Goal: Transaction & Acquisition: Purchase product/service

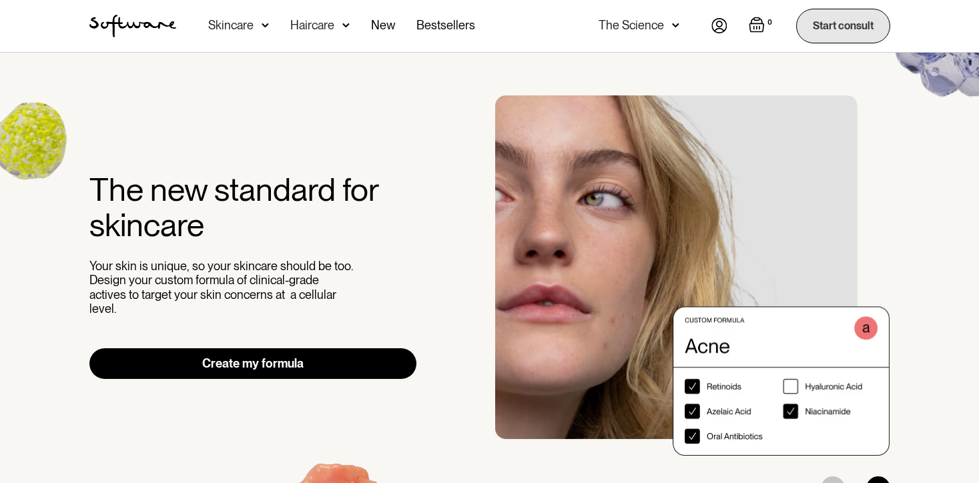
click at [836, 17] on link "Start consult" at bounding box center [843, 26] width 94 height 34
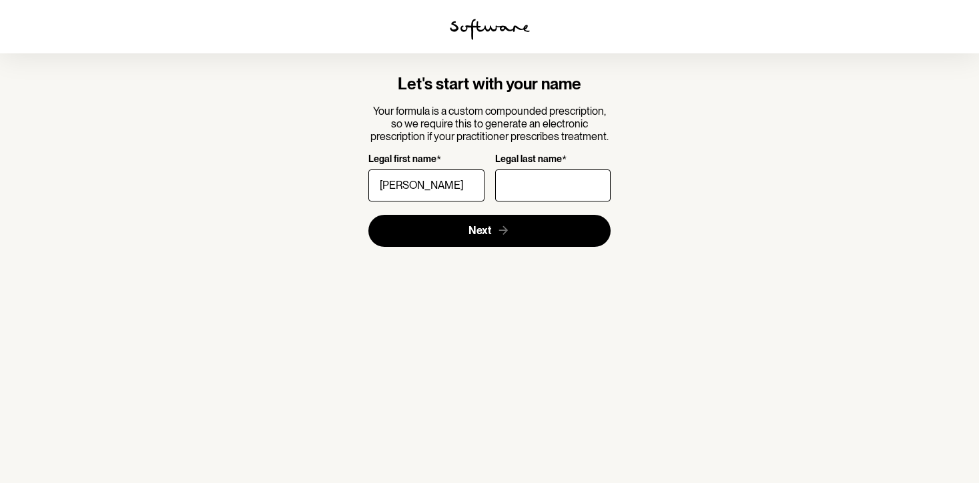
type input "Vanessa"
click at [510, 186] on input "Legal last name *" at bounding box center [552, 186] width 115 height 32
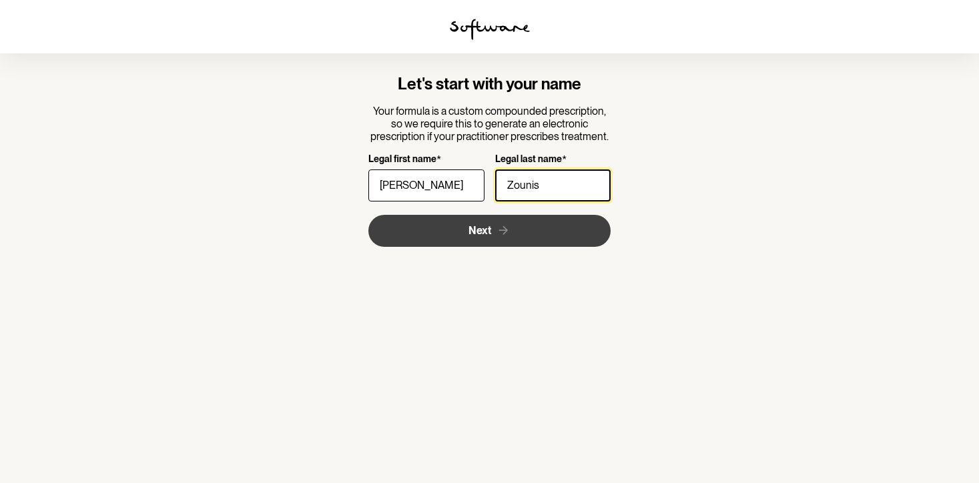
type input "Zounis"
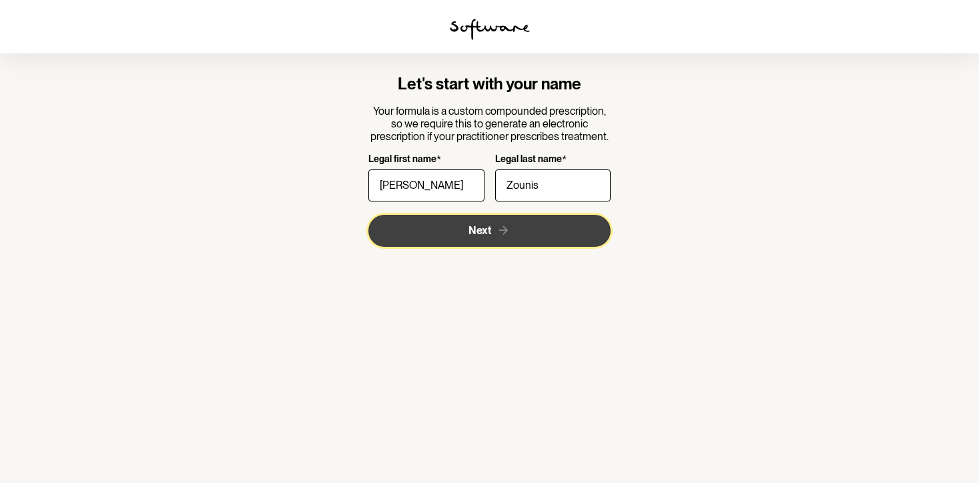
click at [487, 241] on button "Next" at bounding box center [489, 231] width 242 height 32
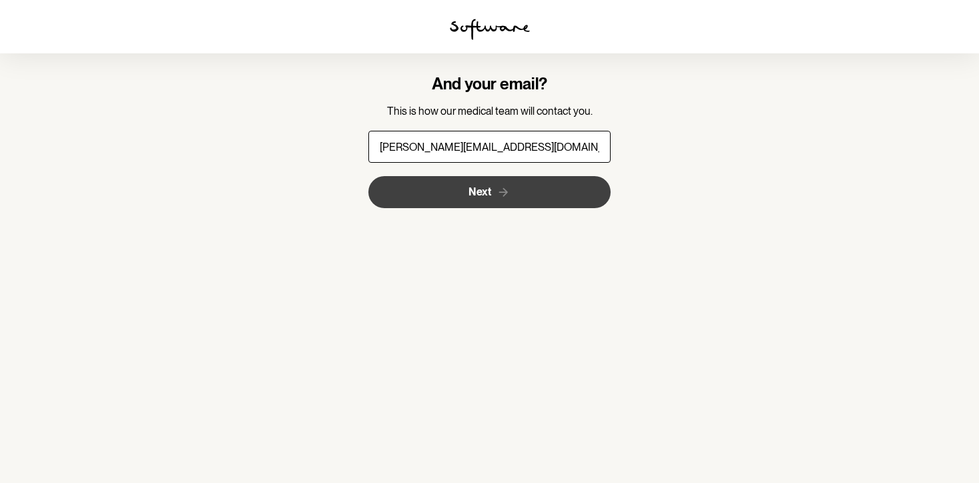
type input "vanessa.zounis@gmail.com"
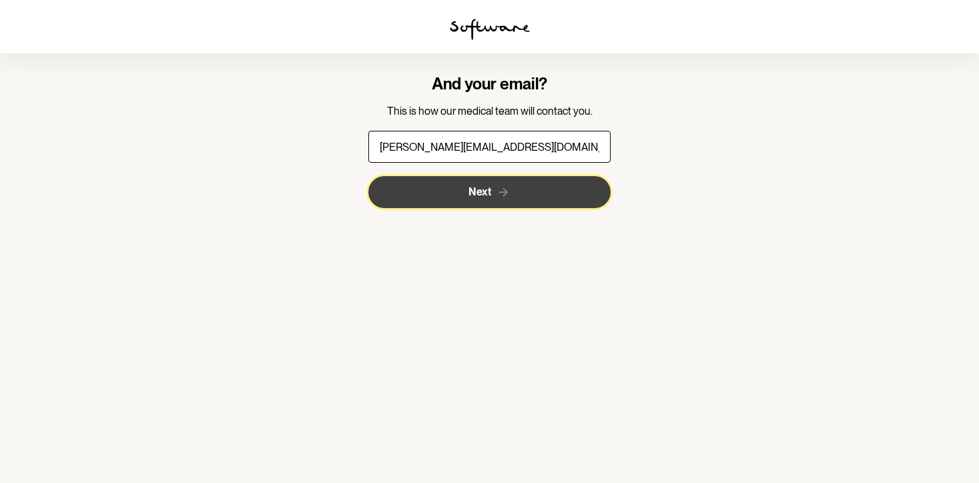
click at [403, 198] on button "Next" at bounding box center [489, 192] width 242 height 32
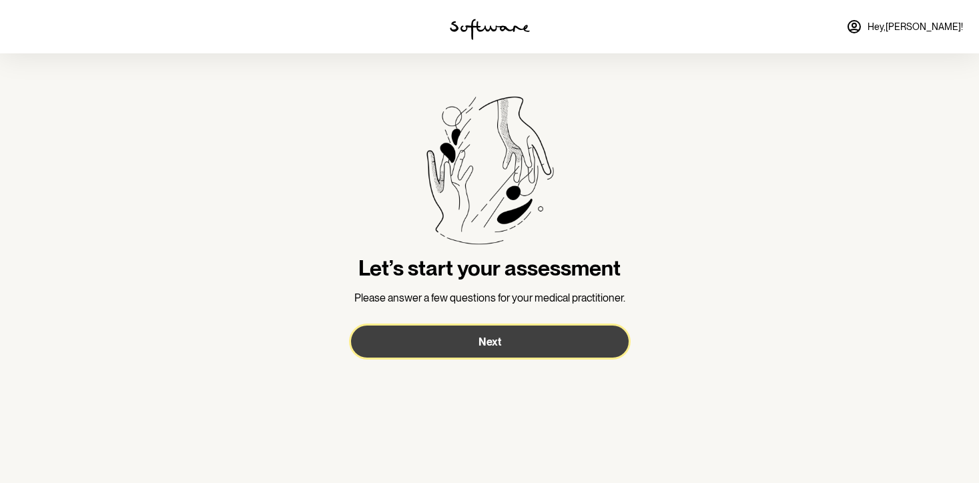
click at [384, 343] on button "Next" at bounding box center [490, 342] width 278 height 32
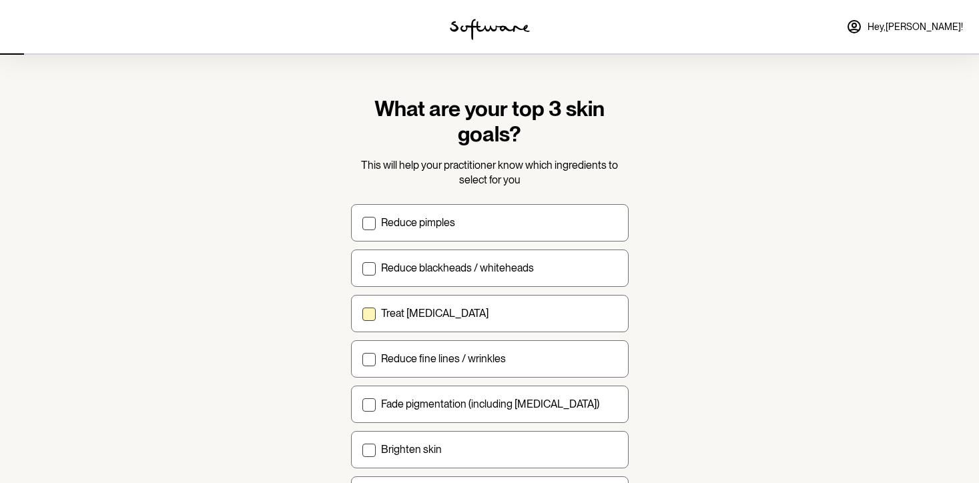
click at [361, 312] on label "Treat acne scarring" at bounding box center [490, 313] width 278 height 37
click at [362, 313] on input "Treat acne scarring" at bounding box center [362, 313] width 1 height 1
checkbox input "true"
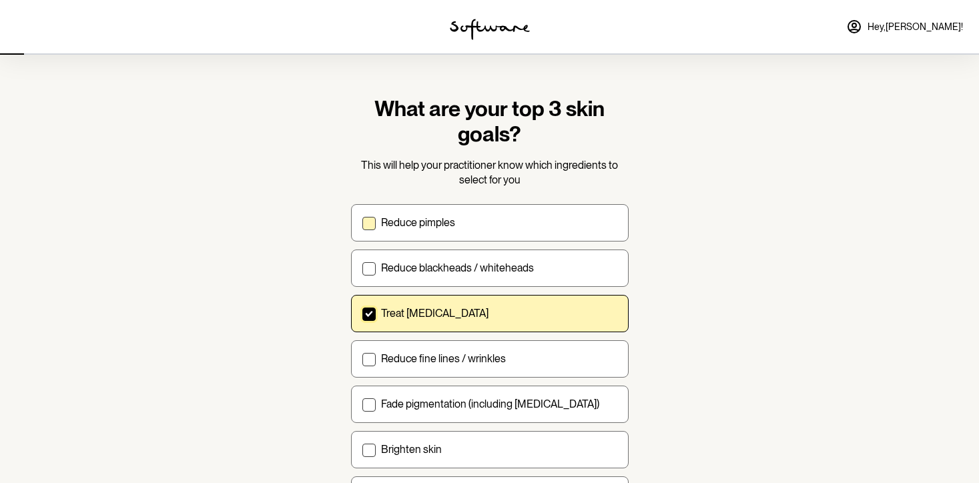
click at [366, 226] on span at bounding box center [368, 223] width 13 height 13
click at [362, 223] on input "Reduce pimples" at bounding box center [362, 222] width 1 height 1
checkbox input "true"
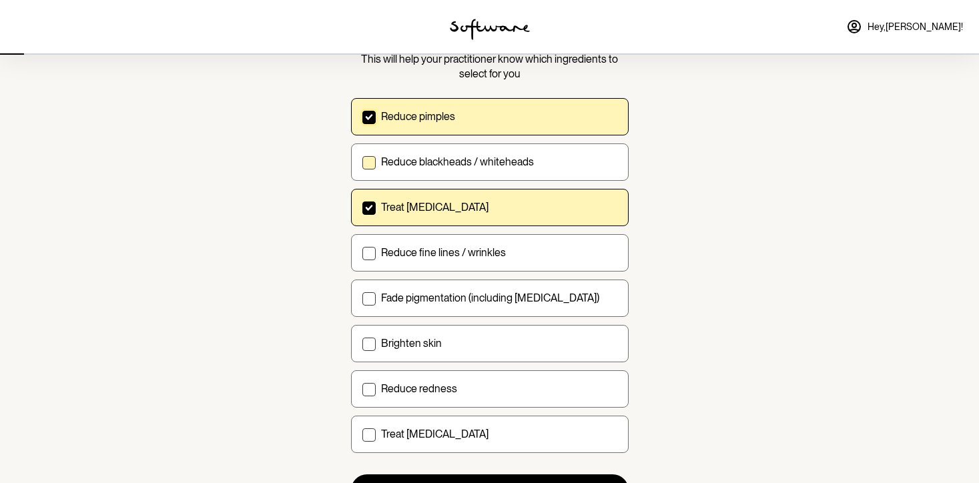
scroll to position [107, 0]
click at [367, 388] on span at bounding box center [368, 388] width 13 height 13
click at [362, 388] on input "Reduce redness" at bounding box center [362, 388] width 1 height 1
checkbox input "true"
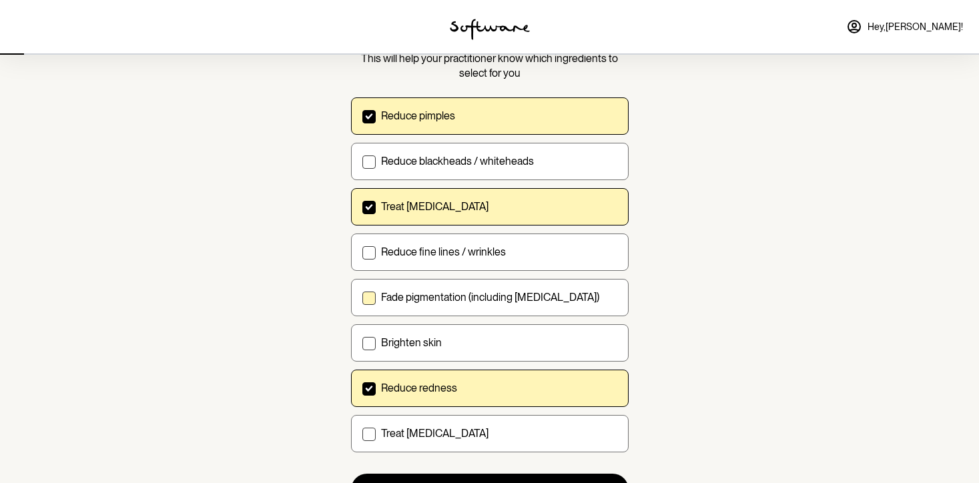
click at [379, 287] on label "Fade pigmentation (including melasma)" at bounding box center [490, 297] width 278 height 37
click at [362, 297] on input "Fade pigmentation (including melasma)" at bounding box center [362, 297] width 1 height 1
checkbox input "true"
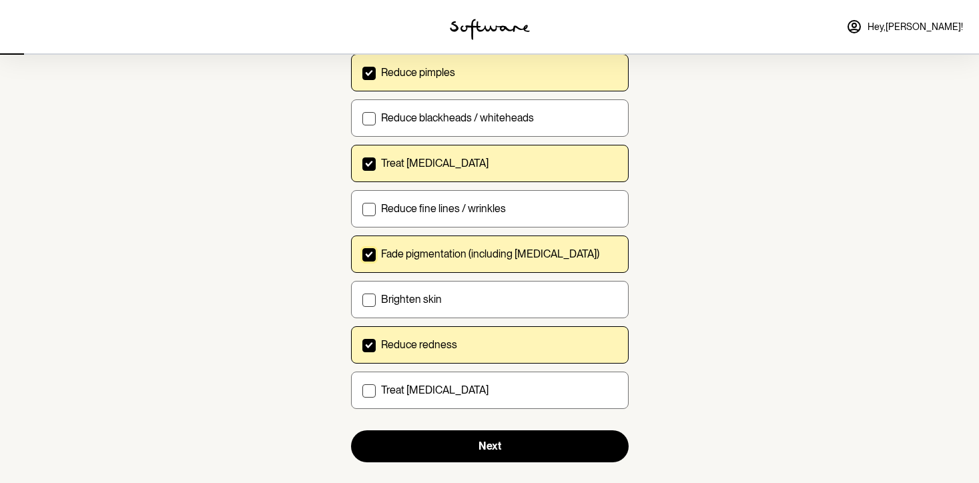
scroll to position [153, 0]
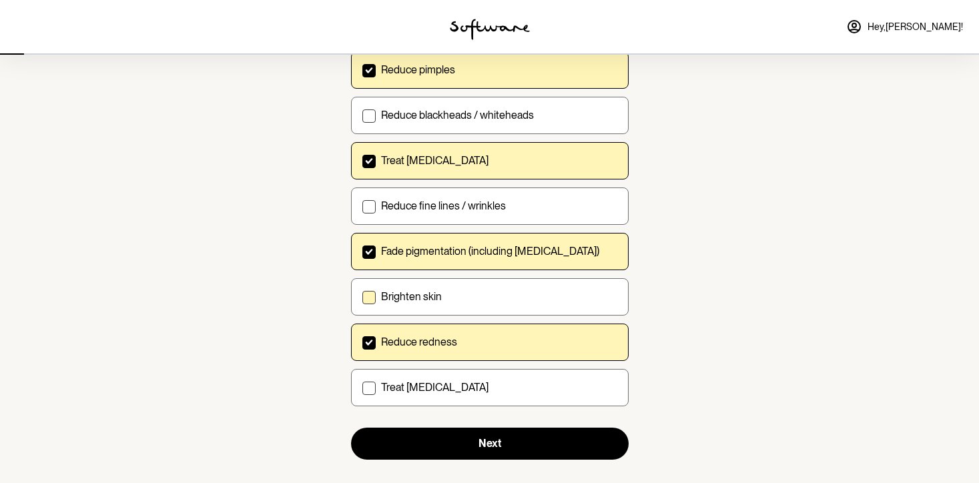
click at [360, 304] on label "Brighten skin" at bounding box center [490, 296] width 278 height 37
click at [362, 297] on input "Brighten skin" at bounding box center [362, 296] width 1 height 1
checkbox input "true"
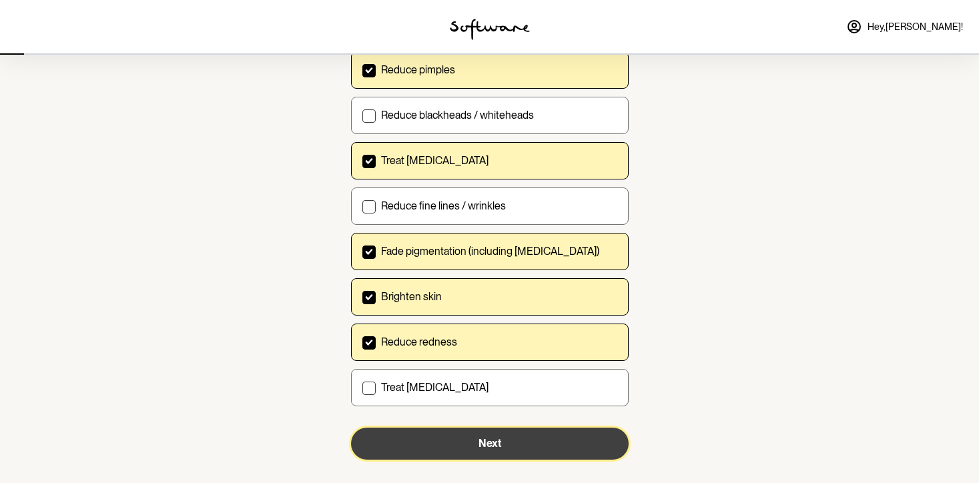
click at [390, 441] on button "Next" at bounding box center [490, 444] width 278 height 32
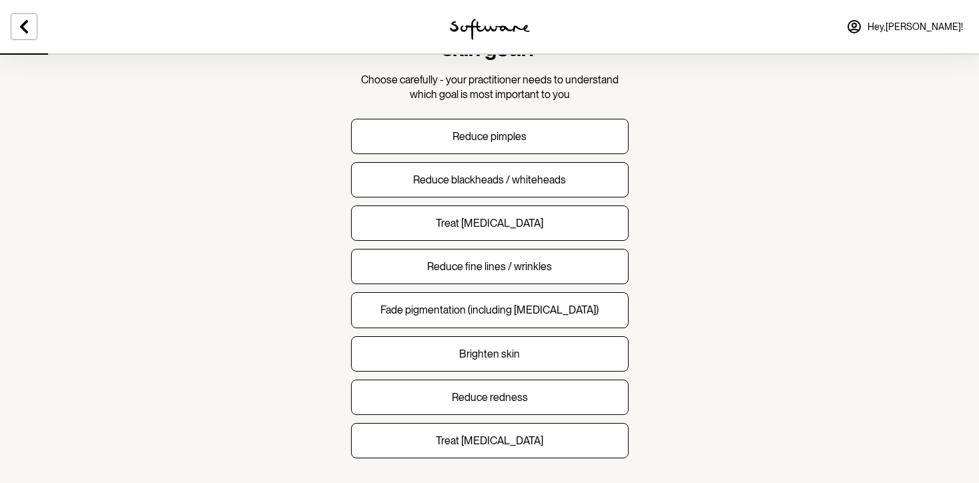
scroll to position [87, 0]
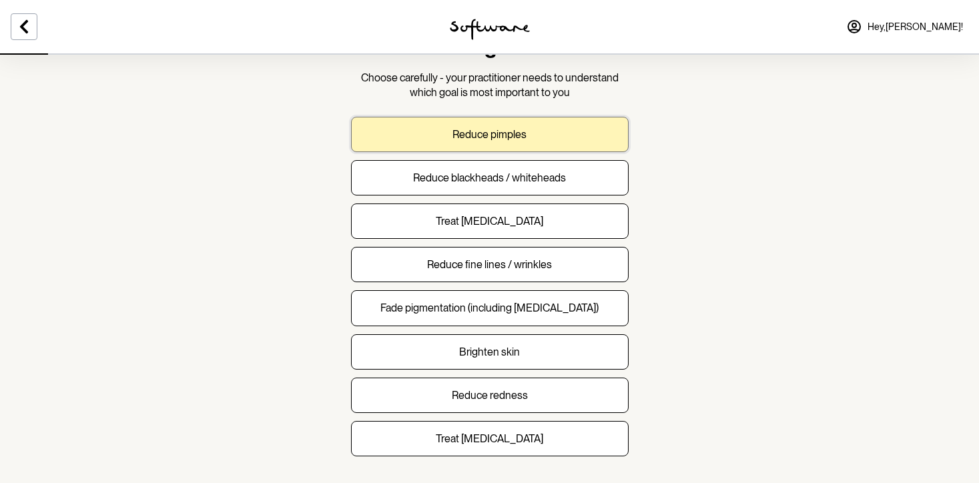
click at [551, 149] on button "Reduce pimples" at bounding box center [490, 134] width 278 height 35
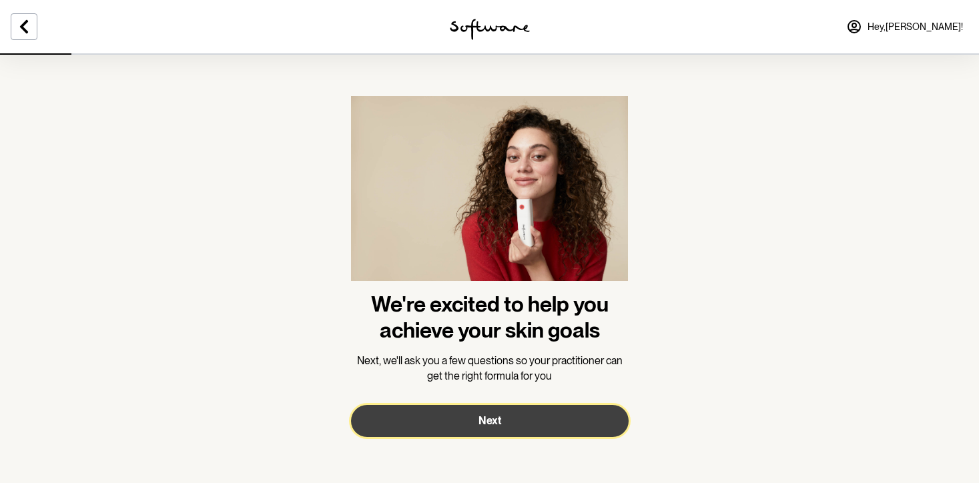
click at [469, 423] on button "Next" at bounding box center [490, 421] width 278 height 32
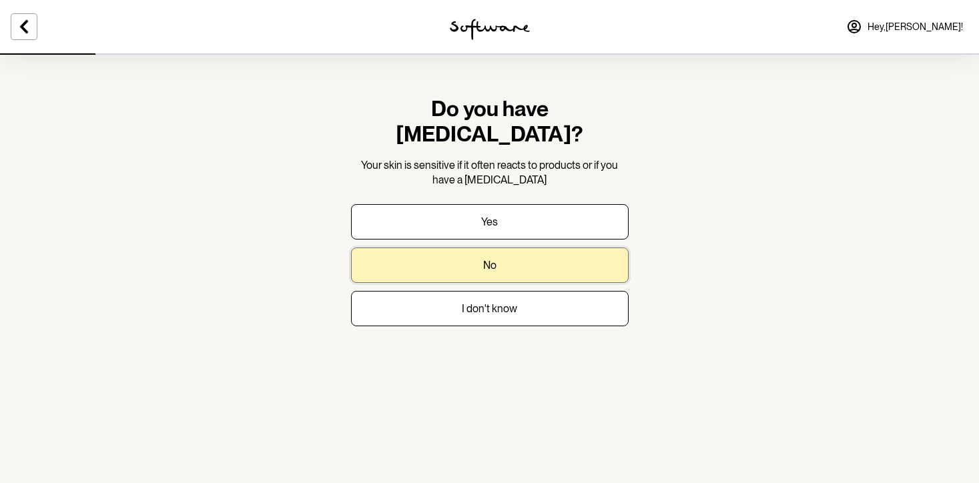
click at [532, 248] on button "No" at bounding box center [490, 265] width 278 height 35
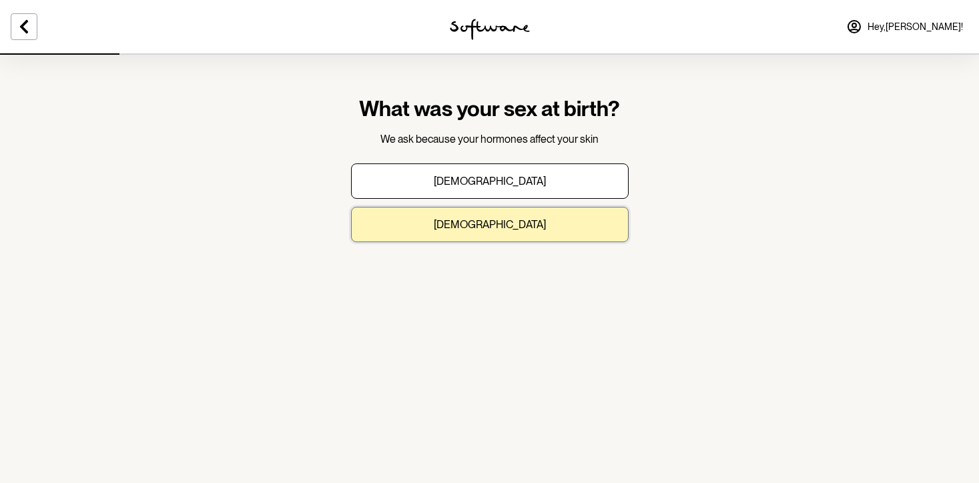
click at [533, 232] on button "Female" at bounding box center [490, 224] width 278 height 35
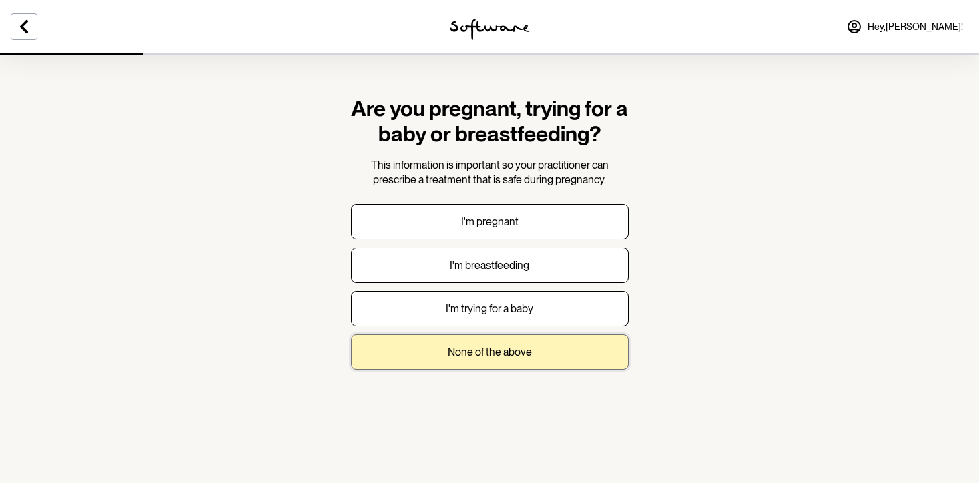
click at [505, 357] on p "None of the above" at bounding box center [490, 352] width 84 height 13
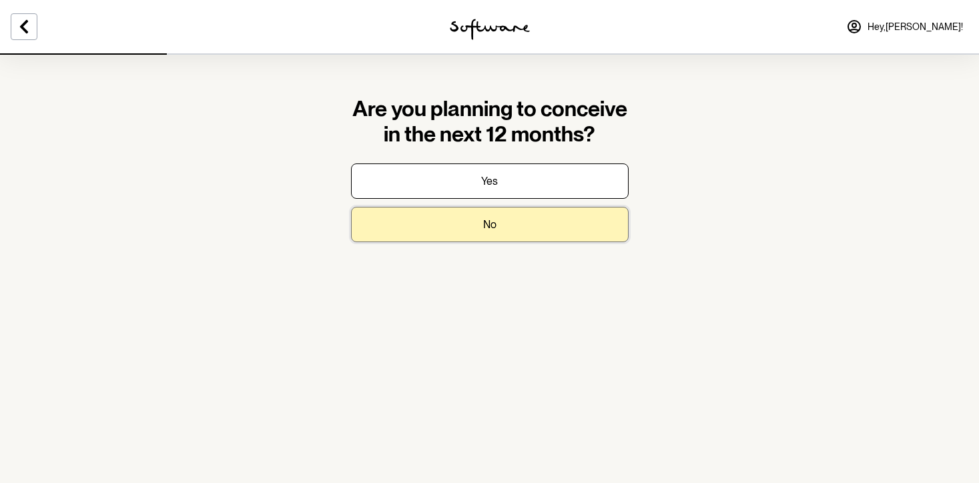
click at [529, 230] on button "No" at bounding box center [490, 224] width 278 height 35
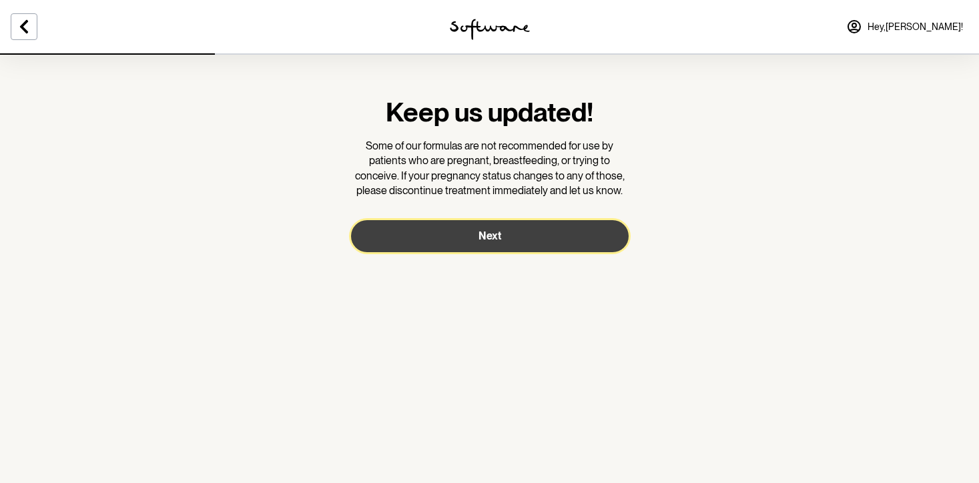
click at [527, 238] on button "Next" at bounding box center [490, 236] width 278 height 32
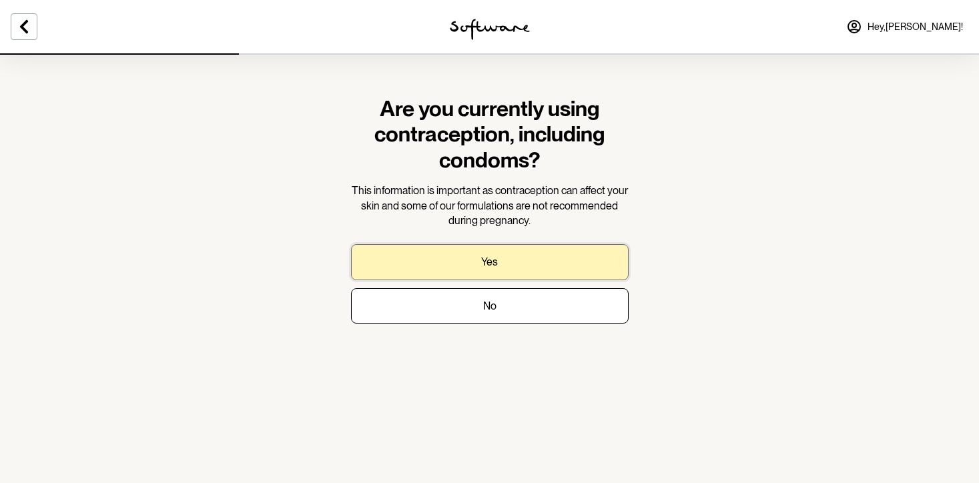
click at [527, 265] on button "Yes" at bounding box center [490, 261] width 278 height 35
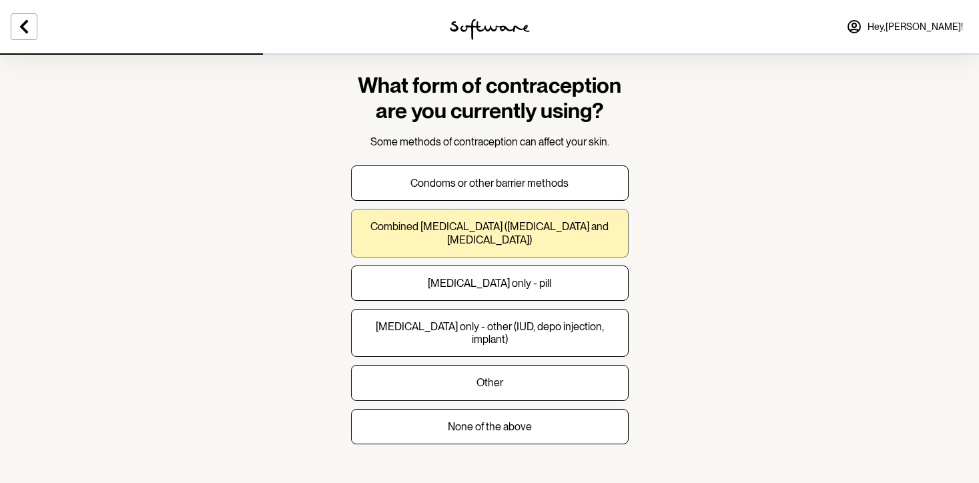
scroll to position [31, 0]
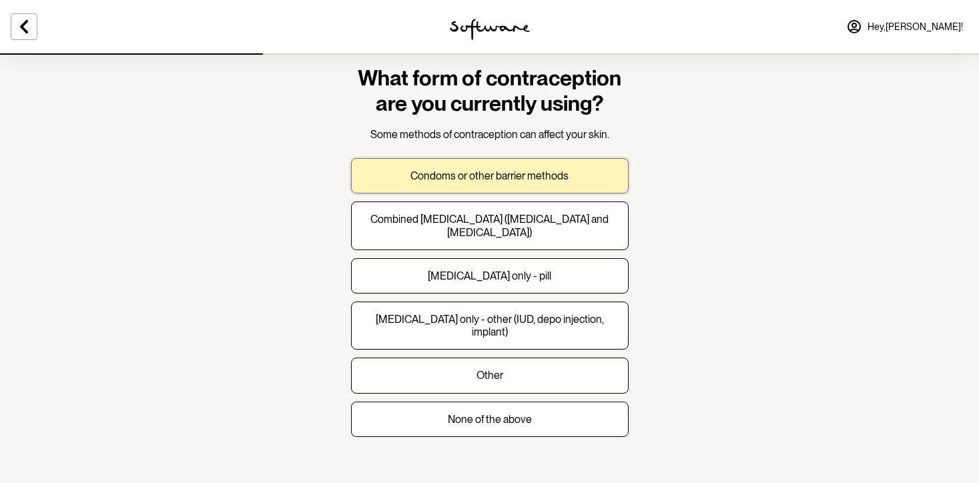
click at [550, 174] on p "Condoms or other barrier methods" at bounding box center [489, 176] width 158 height 13
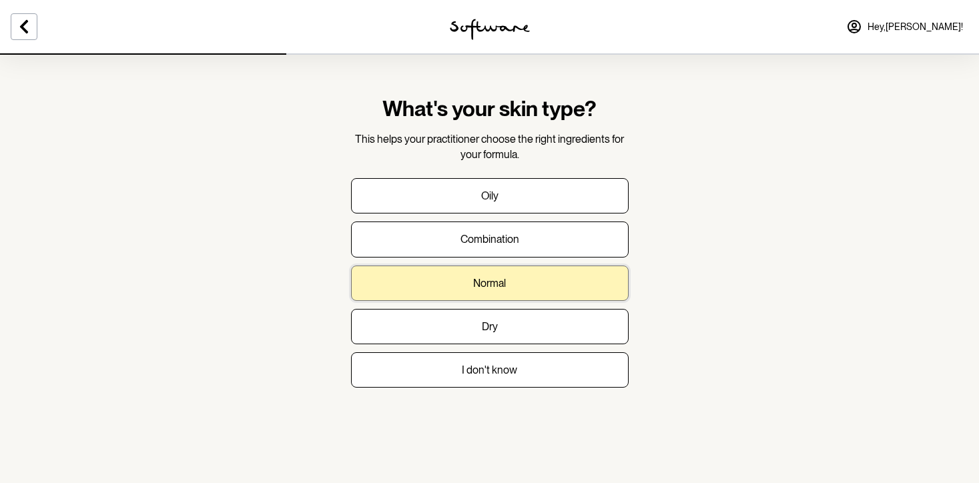
click at [515, 275] on button "Normal" at bounding box center [490, 283] width 278 height 35
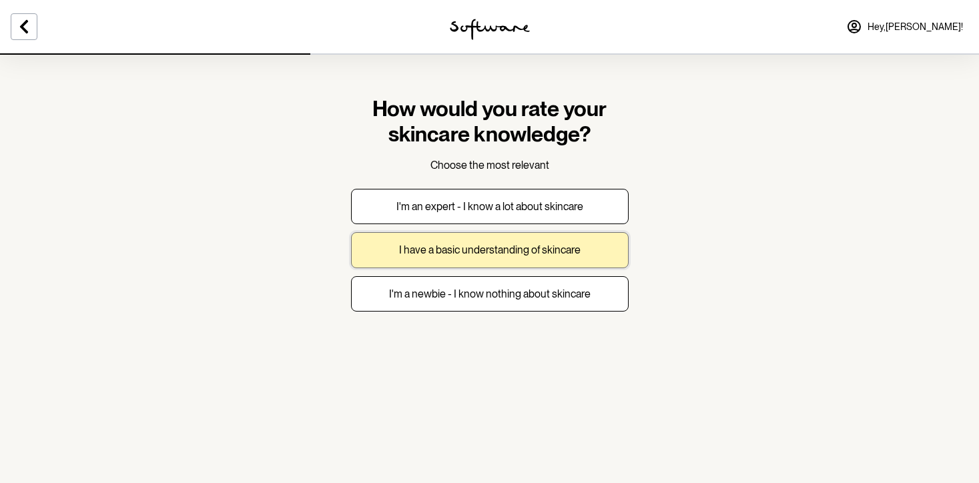
click at [575, 253] on p "I have a basic understanding of skincare" at bounding box center [490, 250] width 182 height 13
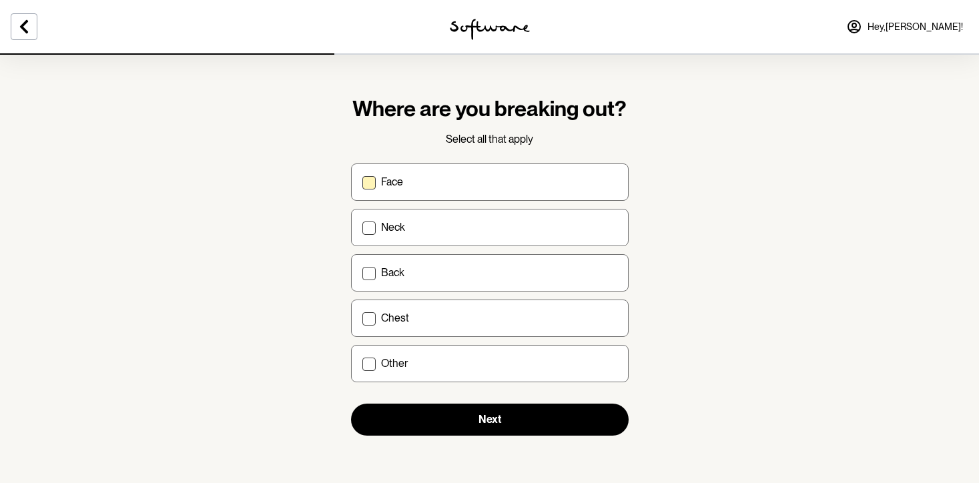
click at [393, 196] on label "Face" at bounding box center [490, 182] width 278 height 37
click at [362, 182] on input "Face" at bounding box center [362, 182] width 1 height 1
checkbox input "true"
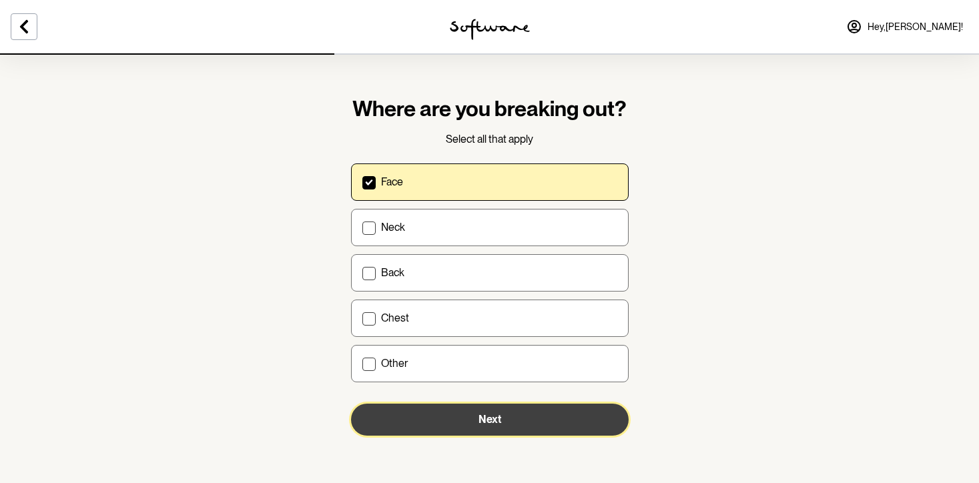
click at [406, 404] on button "Next" at bounding box center [490, 420] width 278 height 32
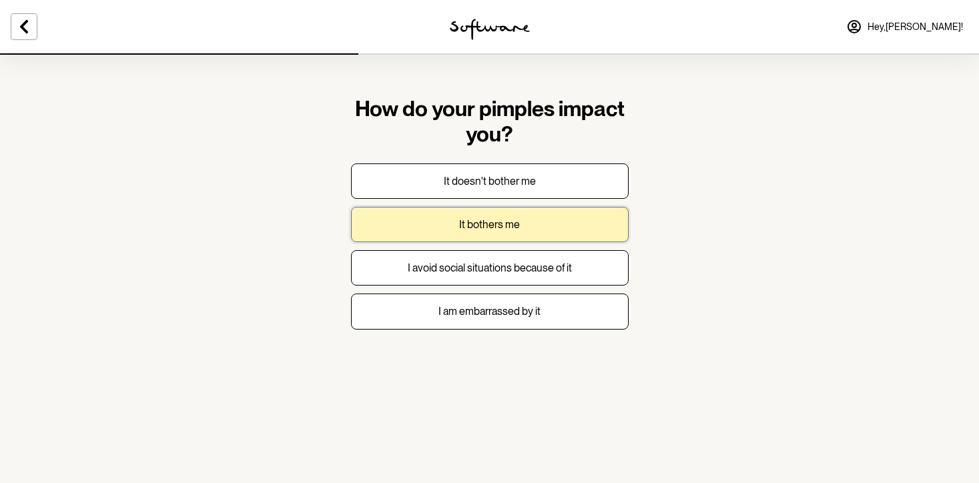
click at [501, 229] on p "It bothers me" at bounding box center [489, 224] width 61 height 13
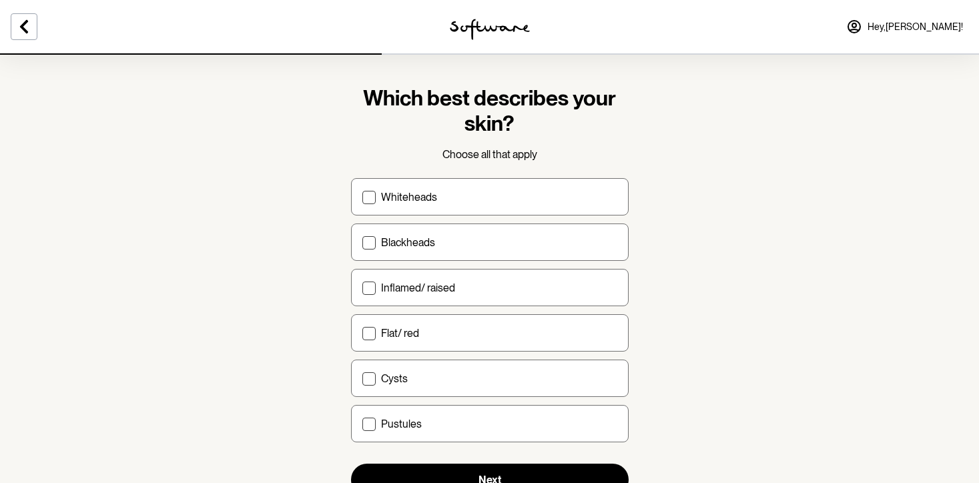
scroll to position [11, 0]
click at [367, 286] on span at bounding box center [368, 287] width 13 height 13
click at [362, 287] on input "Inflamed/ raised" at bounding box center [362, 287] width 1 height 1
checkbox input "true"
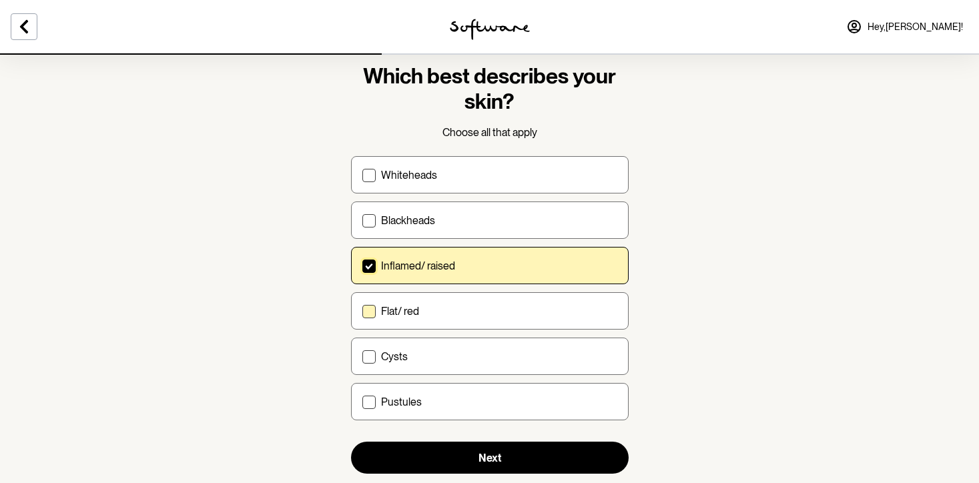
scroll to position [39, 0]
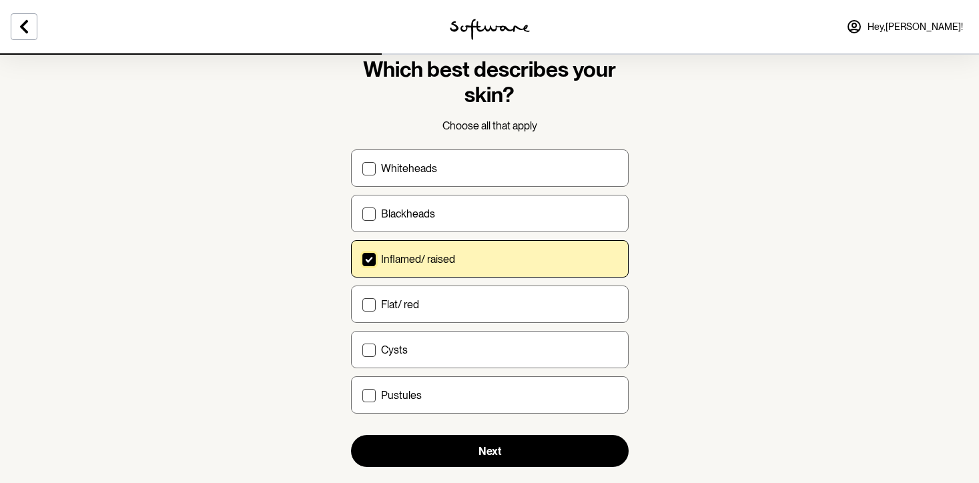
drag, startPoint x: 451, startPoint y: 211, endPoint x: 451, endPoint y: 192, distance: 18.7
click at [451, 210] on div "Blackheads" at bounding box center [499, 214] width 236 height 13
click at [362, 214] on input "Blackheads" at bounding box center [362, 214] width 1 height 1
checkbox input "true"
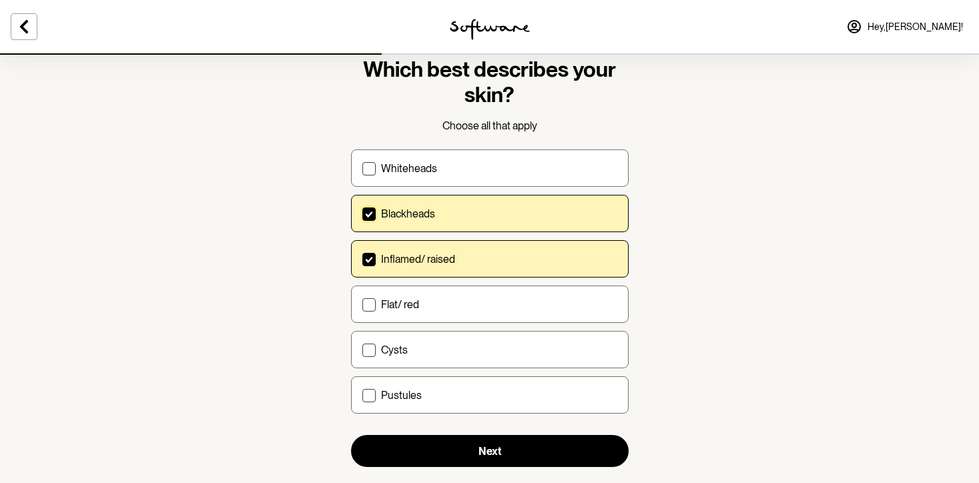
click at [451, 188] on div "Whiteheads Blackheads Inflamed/ raised Flat/ red Cysts Pustules" at bounding box center [490, 282] width 278 height 264
click at [459, 164] on div "Whiteheads" at bounding box center [499, 168] width 236 height 13
click at [362, 168] on input "Whiteheads" at bounding box center [362, 168] width 1 height 1
checkbox input "true"
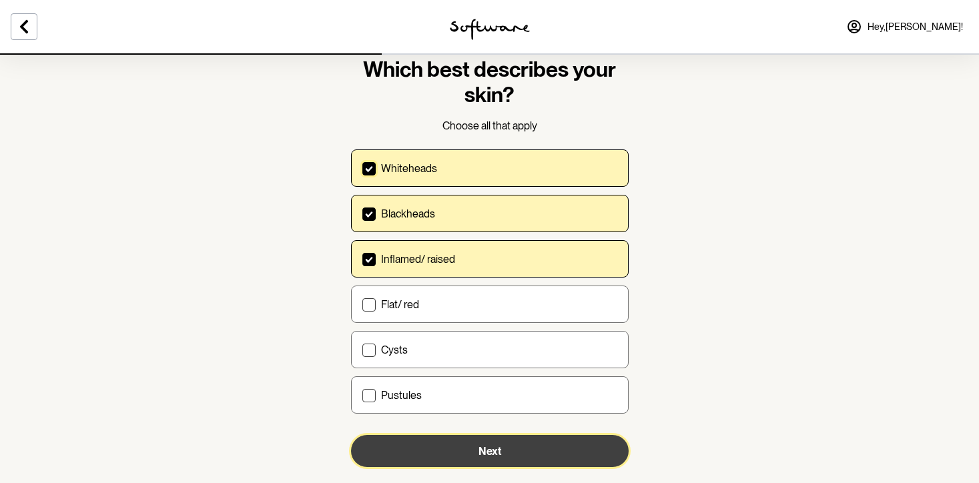
click at [459, 442] on button "Next" at bounding box center [490, 451] width 278 height 32
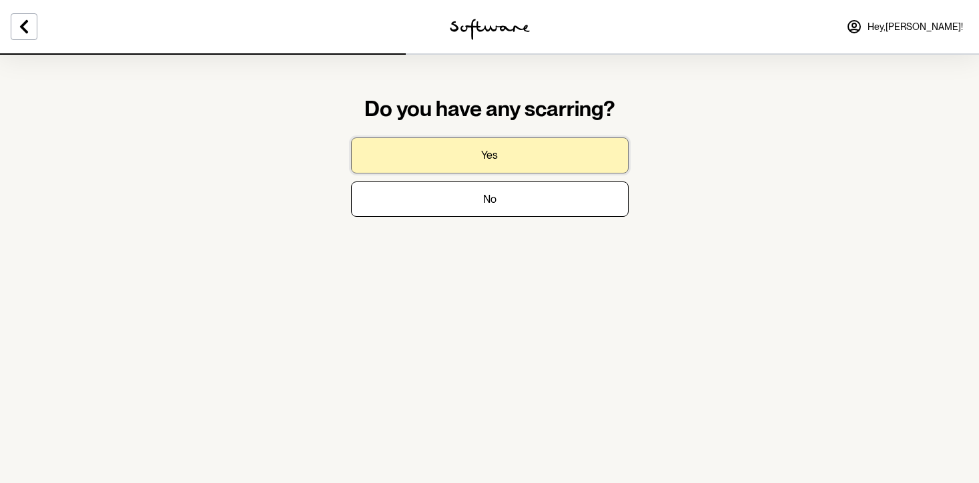
click at [516, 156] on button "Yes" at bounding box center [490, 154] width 278 height 35
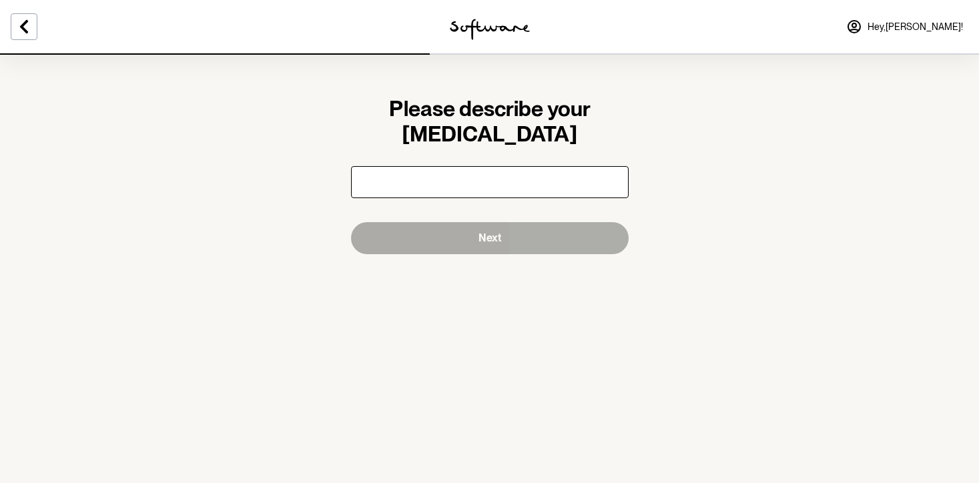
click at [507, 173] on input "text" at bounding box center [490, 182] width 278 height 32
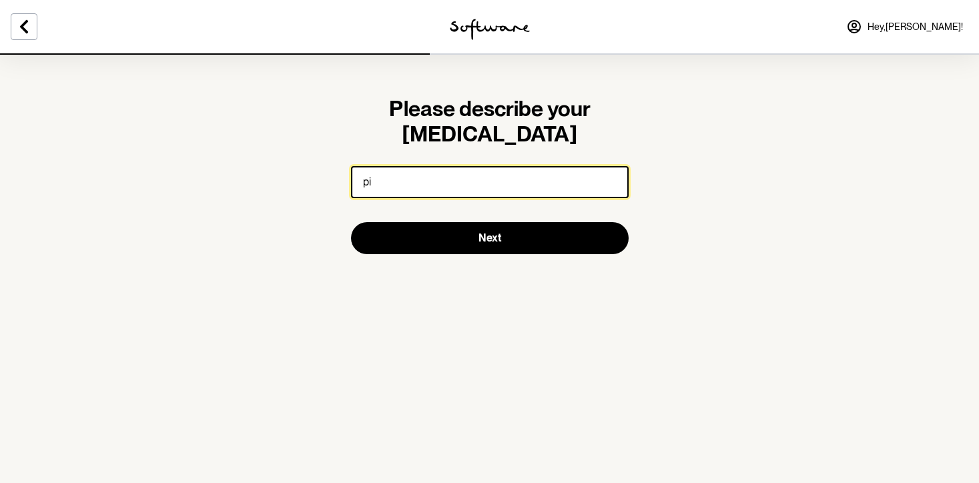
type input "p"
type input "s"
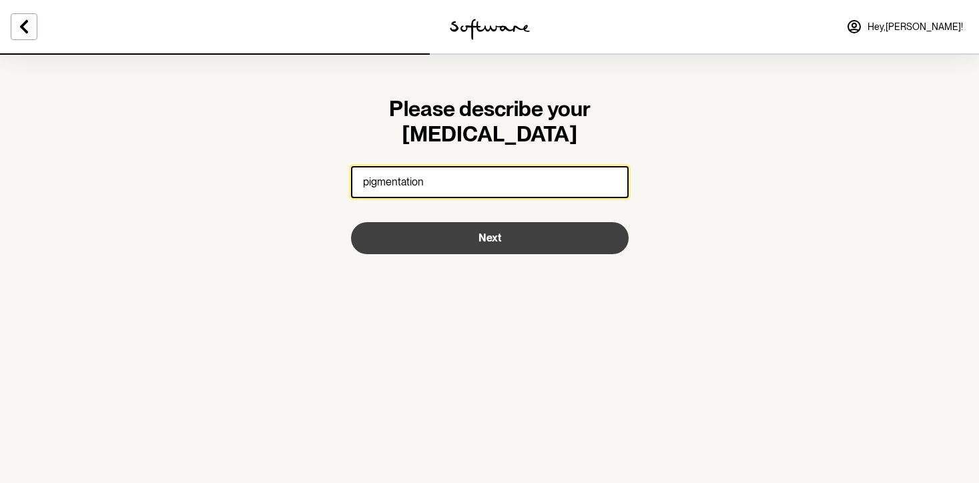
type input "pigmentation"
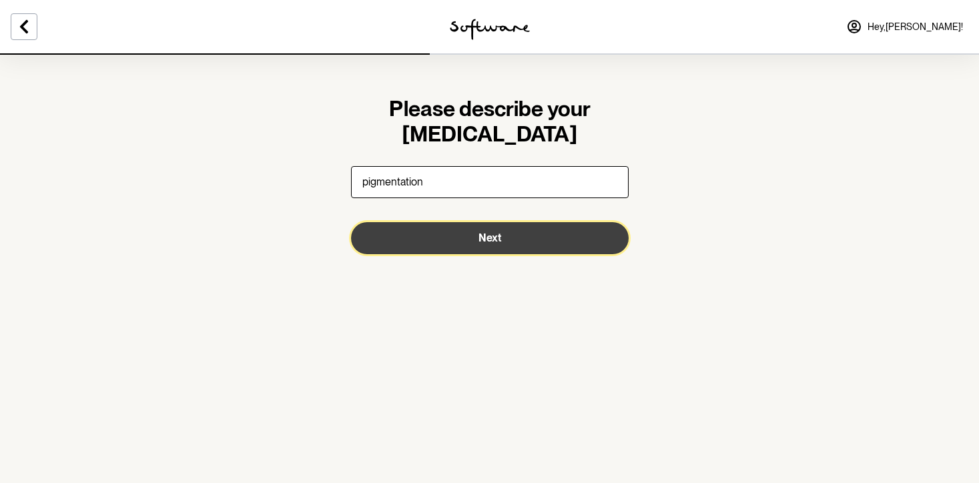
click at [423, 231] on button "Next" at bounding box center [490, 238] width 278 height 32
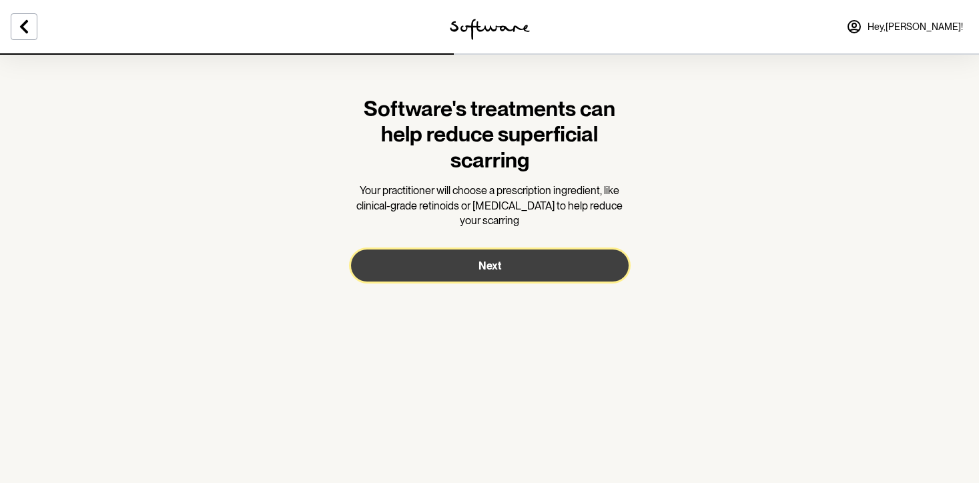
click at [522, 259] on button "Next" at bounding box center [490, 266] width 278 height 32
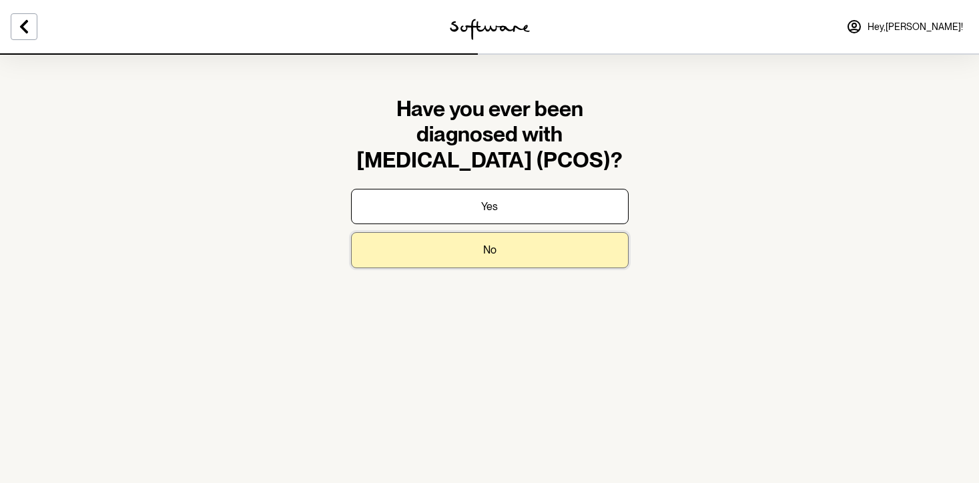
click at [534, 249] on button "No" at bounding box center [490, 249] width 278 height 35
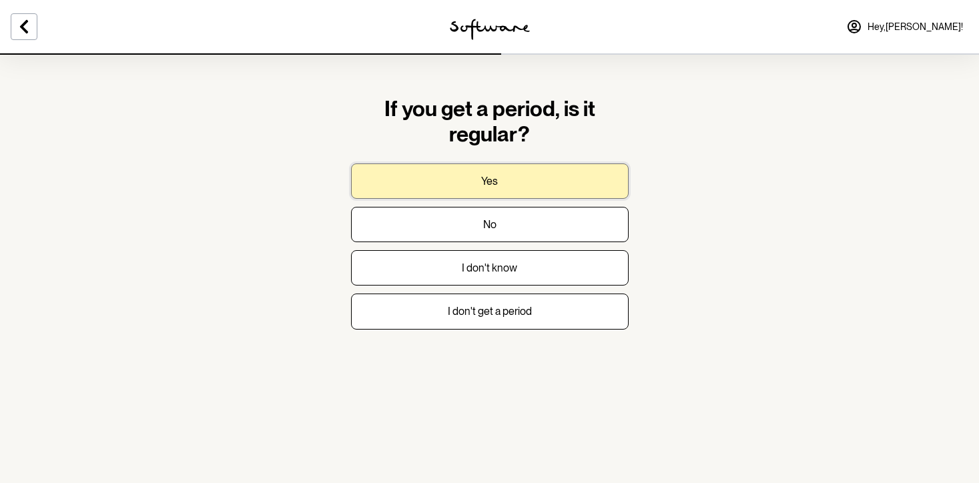
click at [601, 180] on button "Yes" at bounding box center [490, 181] width 278 height 35
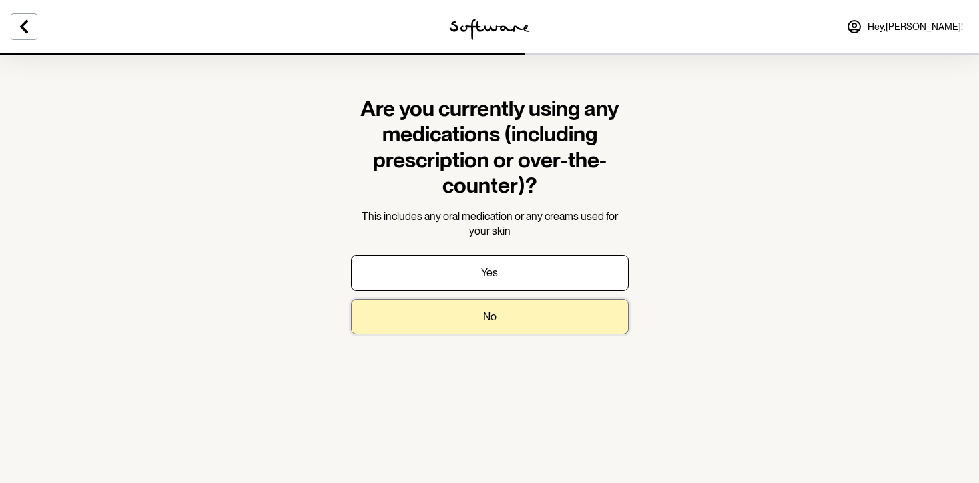
click at [575, 319] on button "No" at bounding box center [490, 316] width 278 height 35
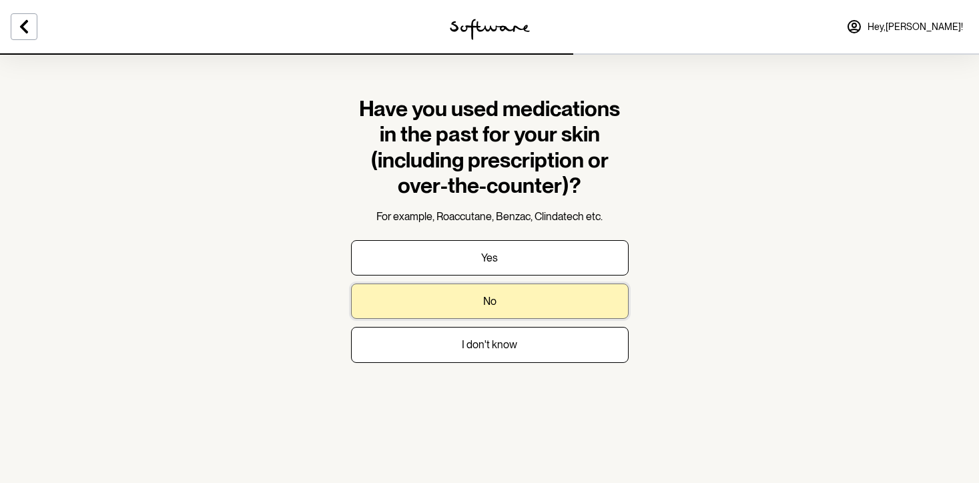
click at [575, 304] on button "No" at bounding box center [490, 301] width 278 height 35
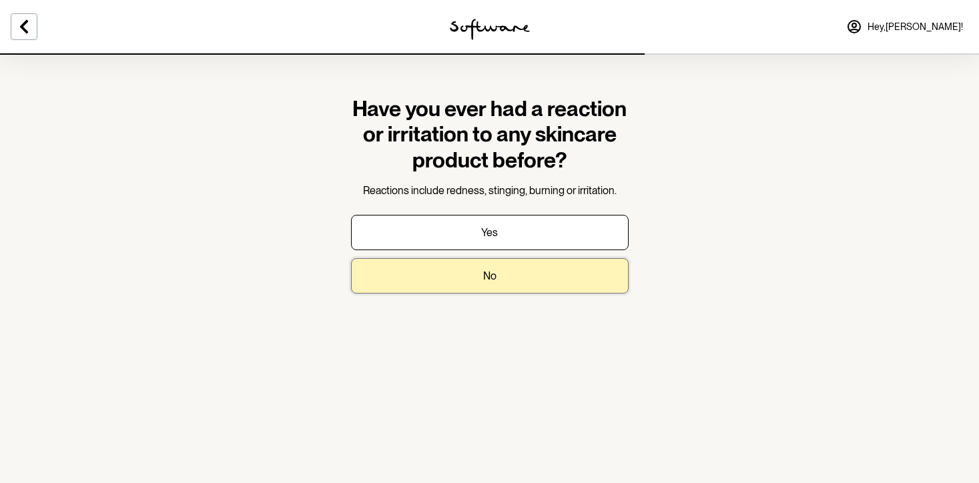
click at [609, 272] on button "No" at bounding box center [490, 275] width 278 height 35
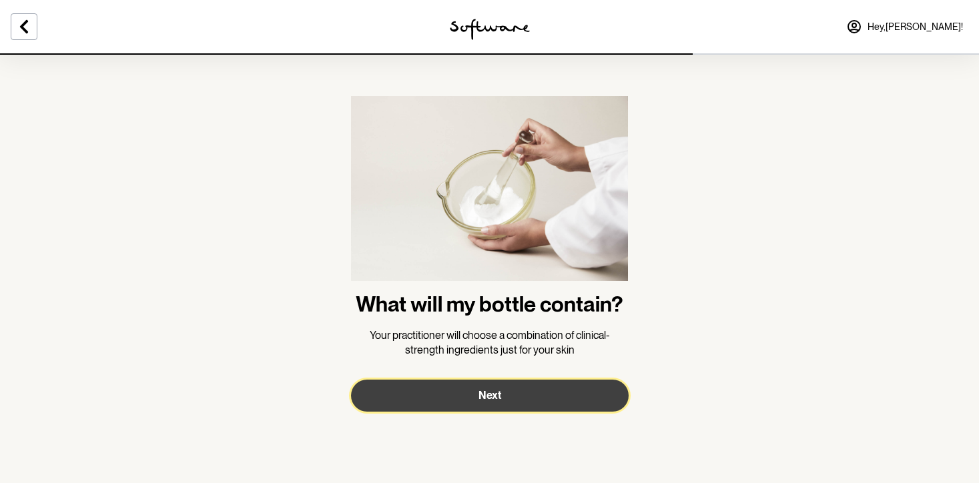
click at [580, 391] on button "Next" at bounding box center [490, 396] width 278 height 32
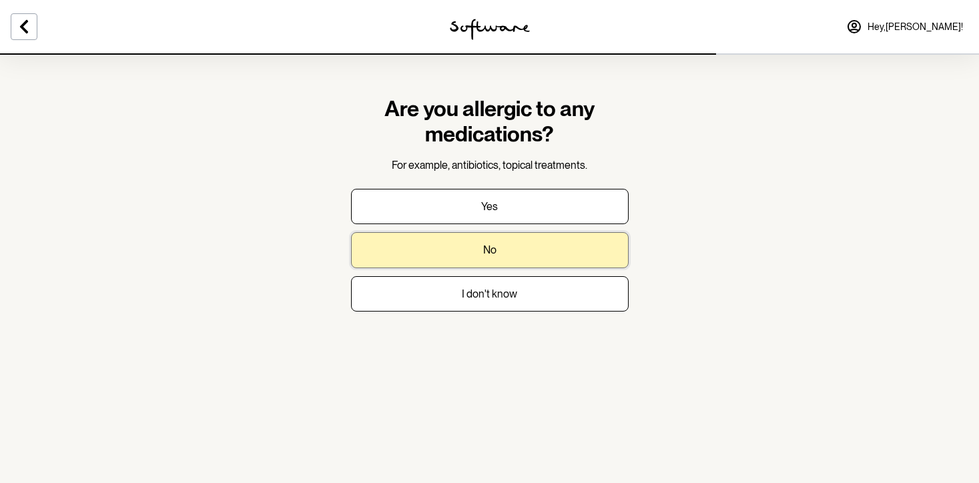
click at [569, 248] on button "No" at bounding box center [490, 249] width 278 height 35
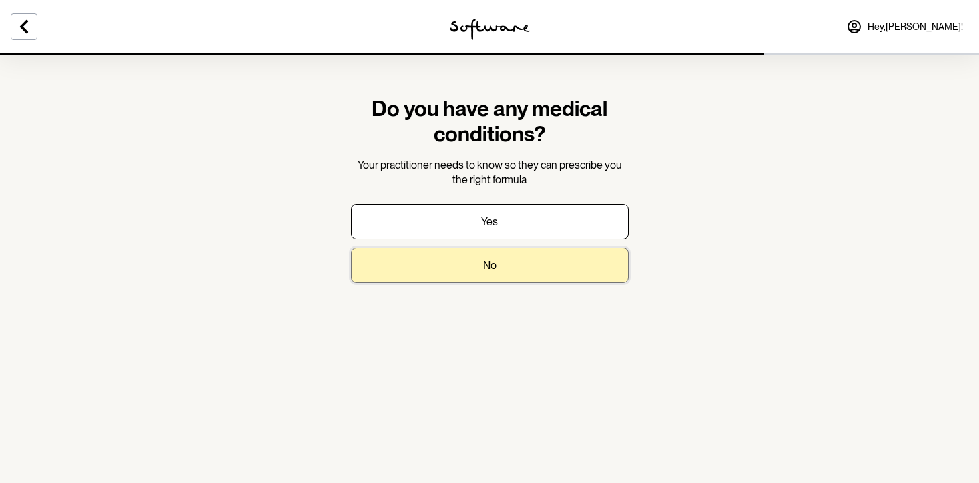
click at [565, 264] on button "No" at bounding box center [490, 265] width 278 height 35
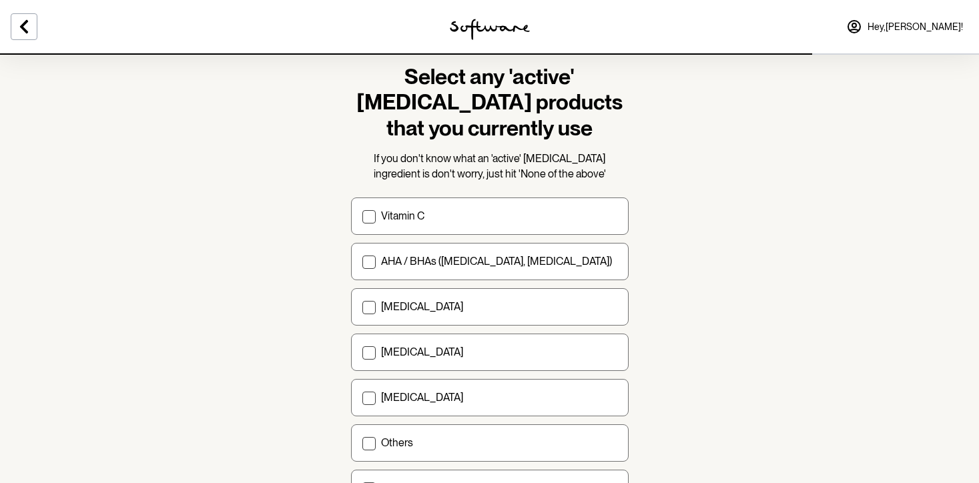
scroll to position [37, 0]
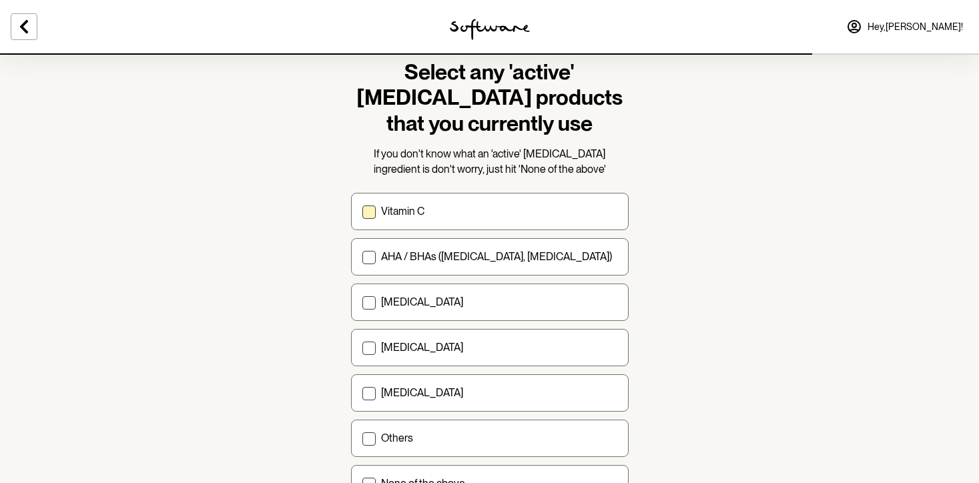
click at [370, 210] on span at bounding box center [368, 212] width 13 height 13
click at [362, 212] on input "Vitamin C" at bounding box center [362, 212] width 1 height 1
checkbox input "true"
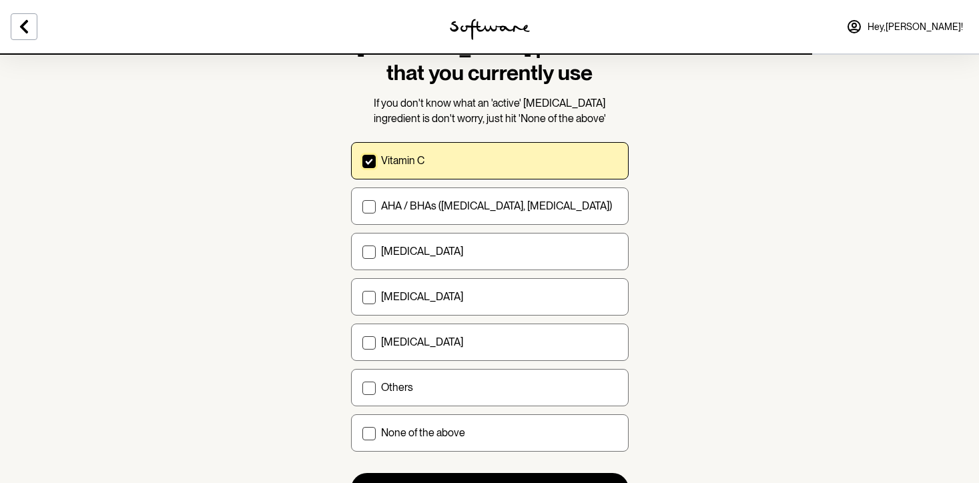
scroll to position [89, 0]
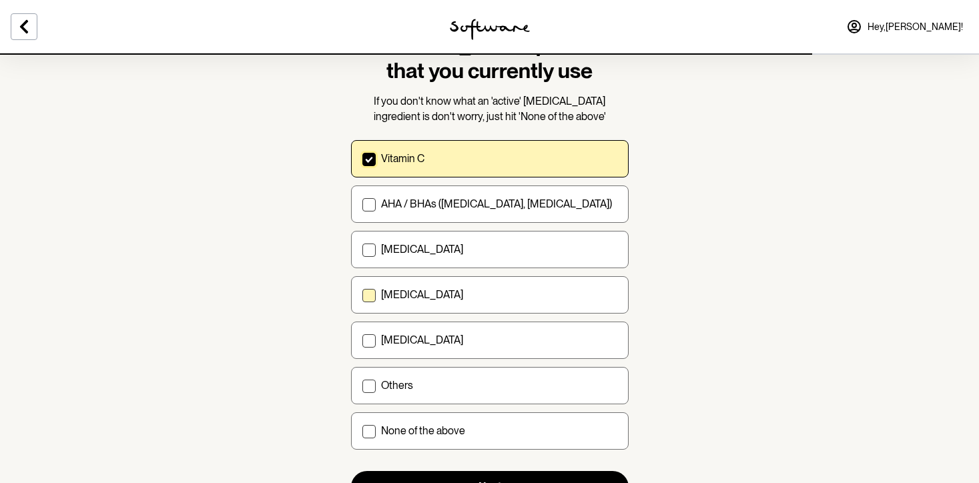
click at [364, 289] on span at bounding box center [368, 295] width 13 height 13
click at [362, 295] on input "[MEDICAL_DATA]" at bounding box center [362, 295] width 1 height 1
checkbox input "true"
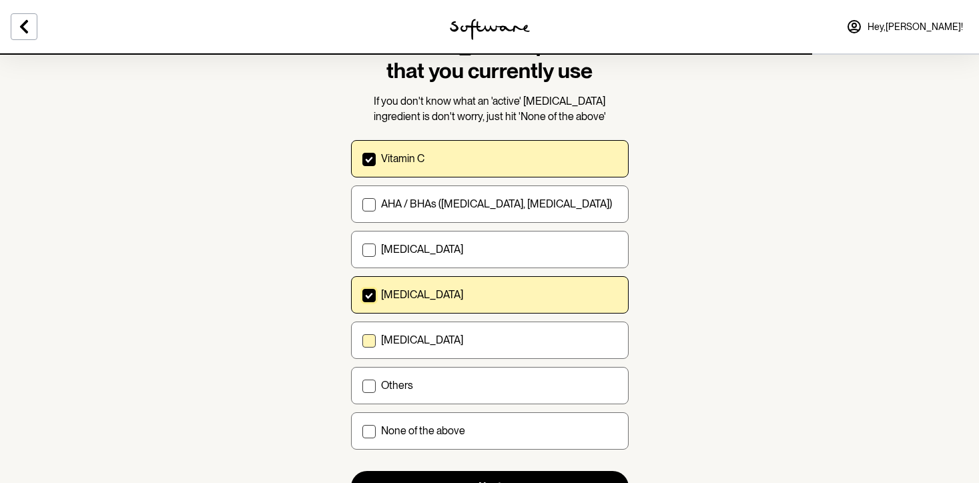
click at [366, 339] on span at bounding box center [368, 340] width 13 height 13
click at [362, 340] on input "[MEDICAL_DATA]" at bounding box center [362, 340] width 1 height 1
checkbox input "true"
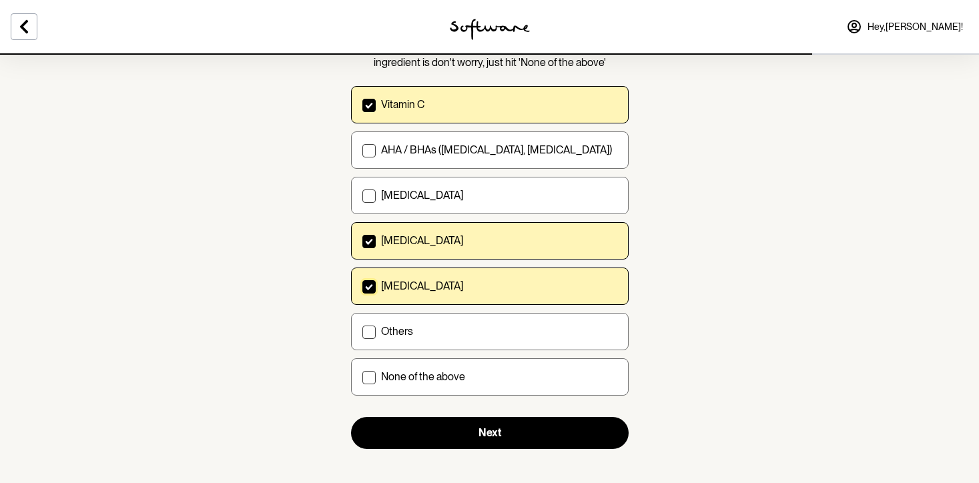
scroll to position [152, 0]
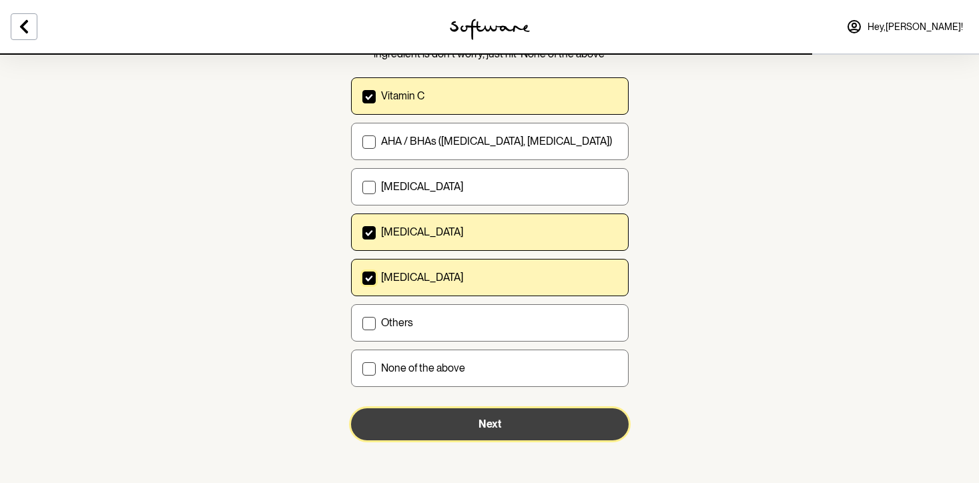
click at [404, 425] on button "Next" at bounding box center [490, 424] width 278 height 32
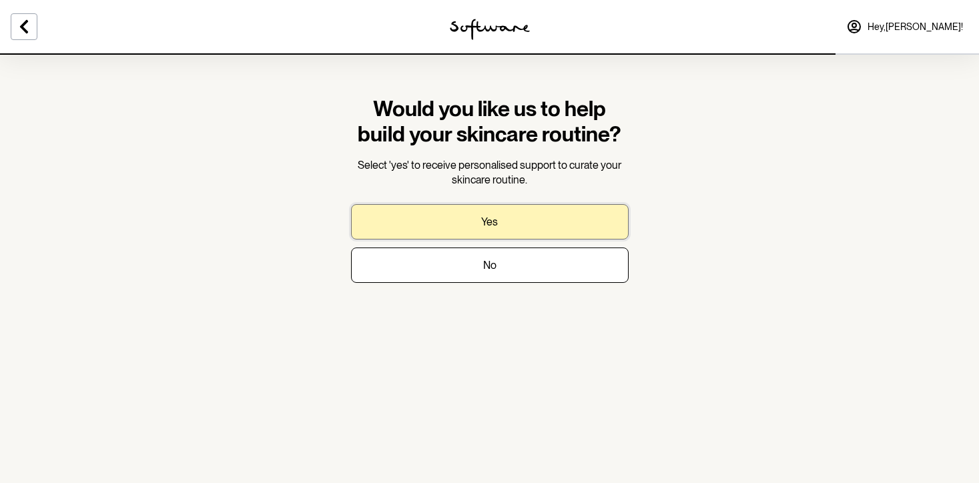
click at [508, 234] on button "Yes" at bounding box center [490, 221] width 278 height 35
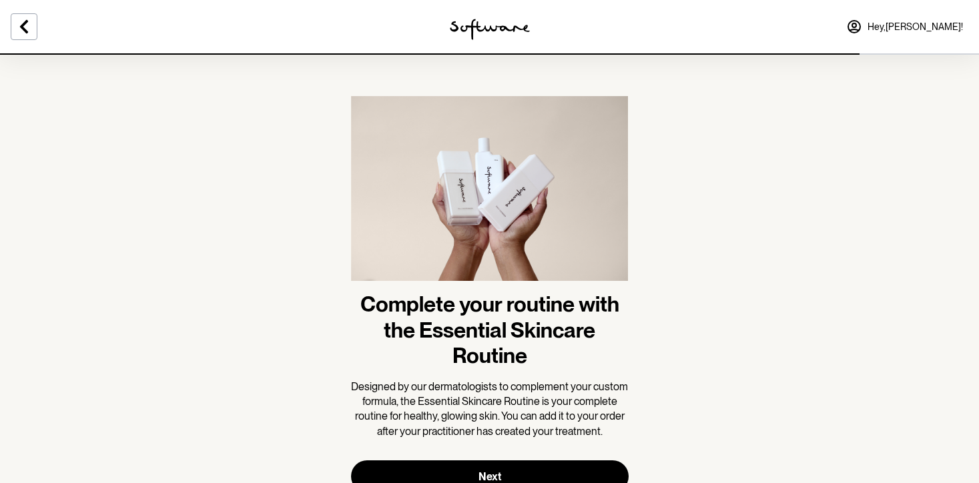
scroll to position [52, 0]
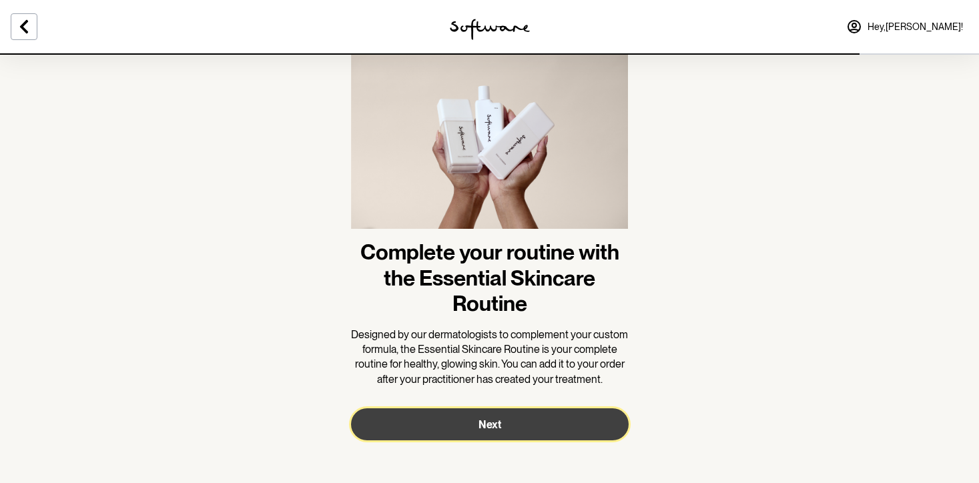
click at [465, 429] on button "Next" at bounding box center [490, 424] width 278 height 32
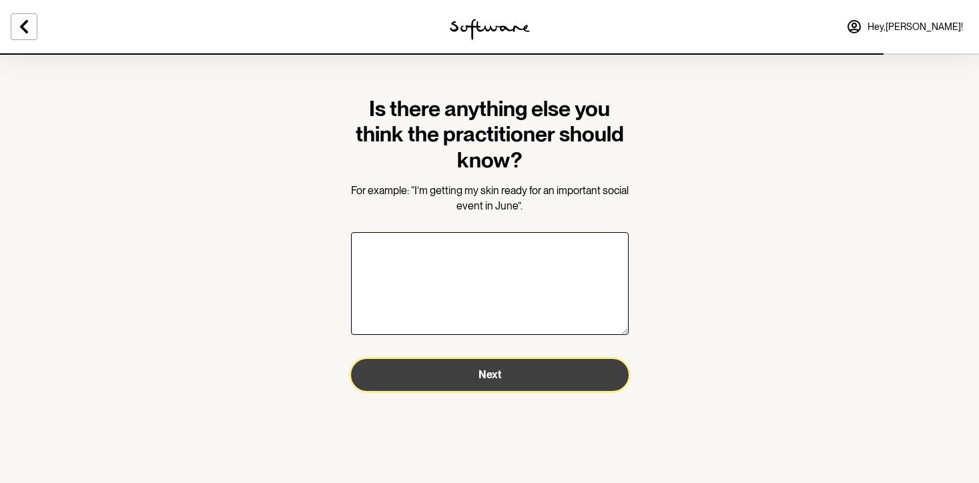
click at [517, 374] on button "Next" at bounding box center [490, 375] width 278 height 32
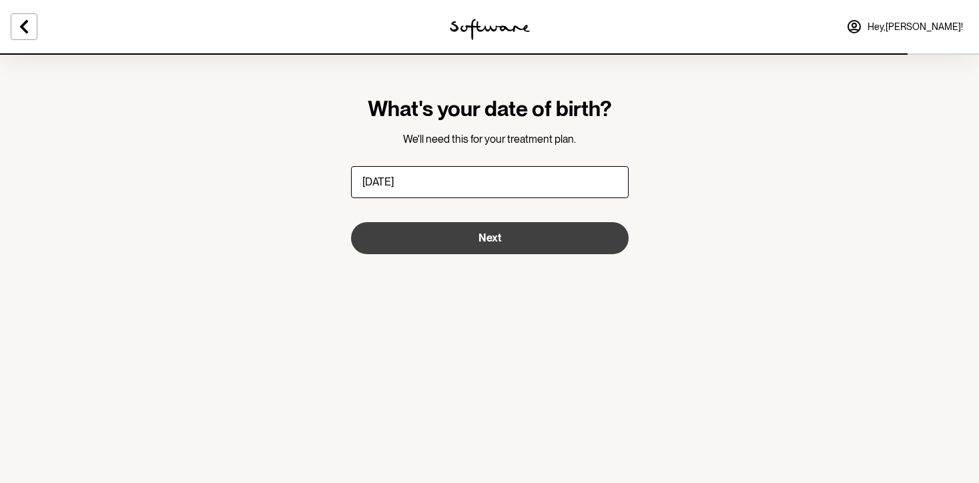
type input "04/09/2004"
click at [591, 240] on button "Next" at bounding box center [490, 238] width 278 height 32
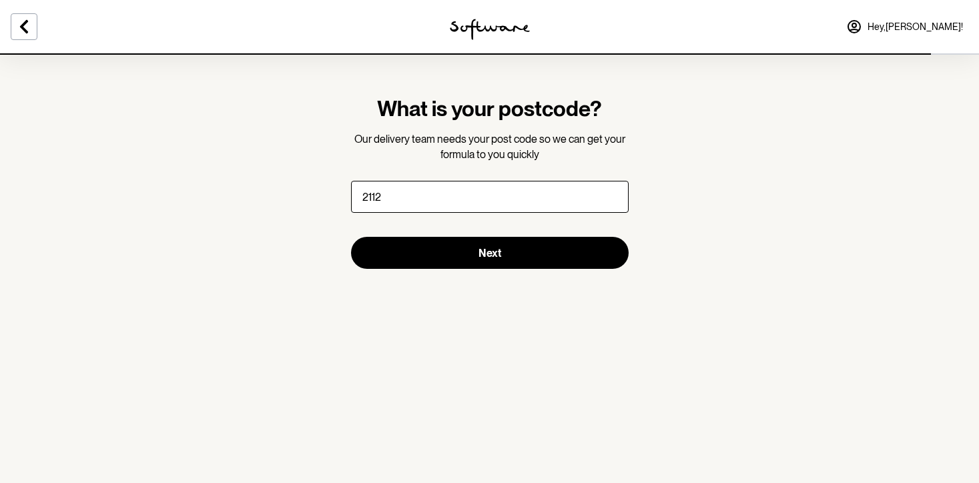
type input "2112"
click at [351, 237] on button "Next" at bounding box center [490, 253] width 278 height 32
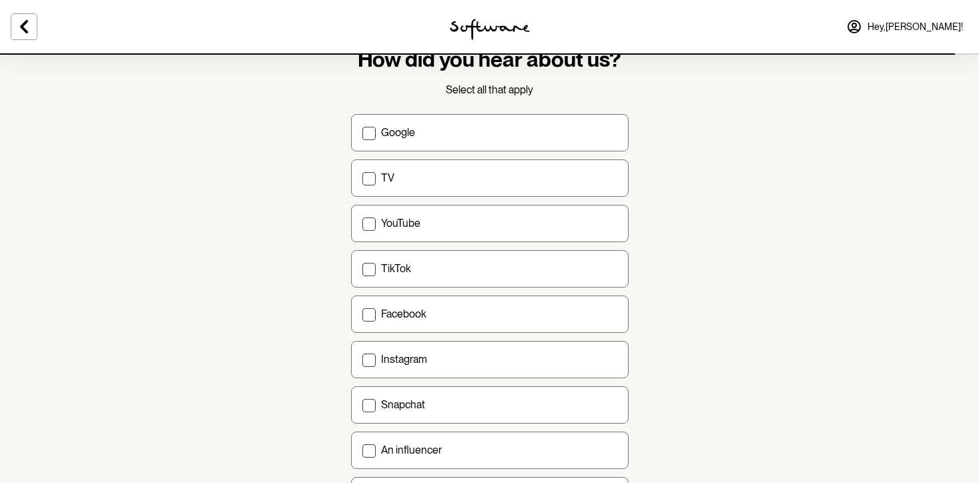
scroll to position [53, 0]
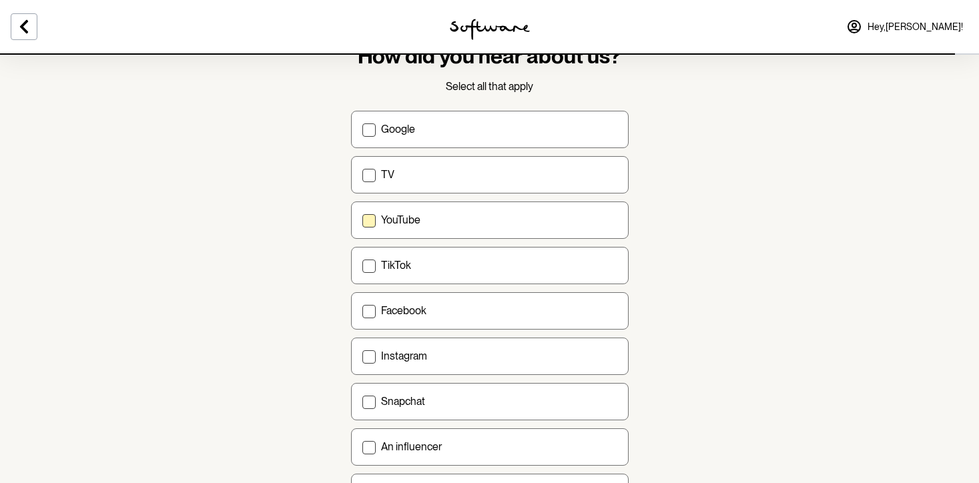
click at [370, 210] on label "YouTube" at bounding box center [490, 220] width 278 height 37
click at [362, 220] on input "YouTube" at bounding box center [362, 220] width 1 height 1
checkbox input "true"
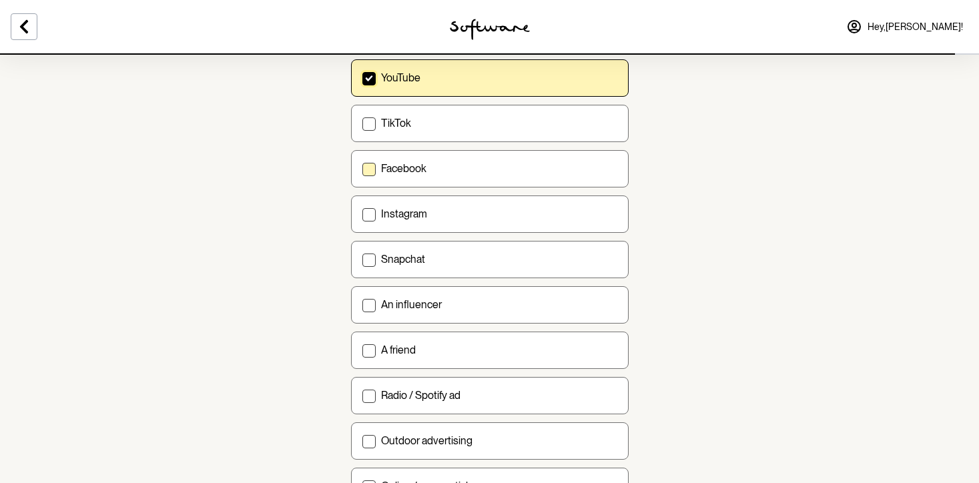
scroll to position [379, 0]
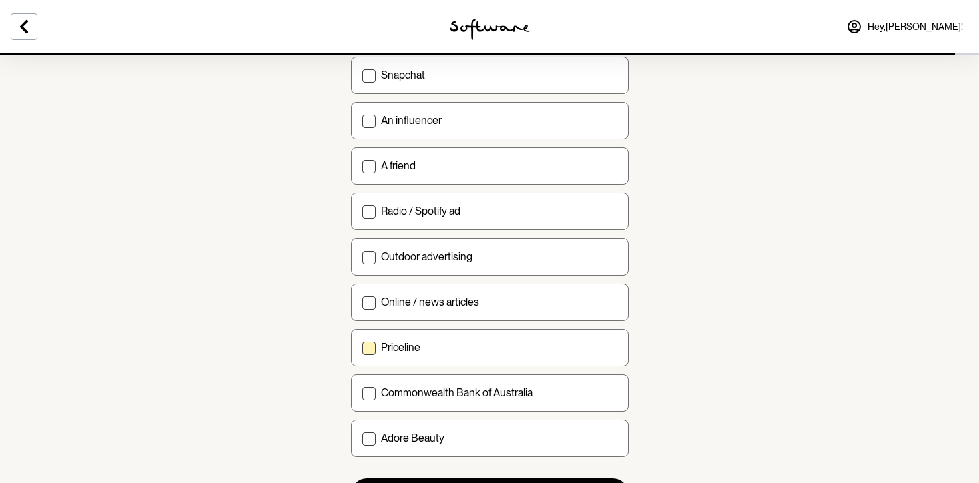
click at [399, 332] on label "Priceline" at bounding box center [490, 347] width 278 height 37
click at [362, 347] on input "Priceline" at bounding box center [362, 347] width 1 height 1
checkbox input "true"
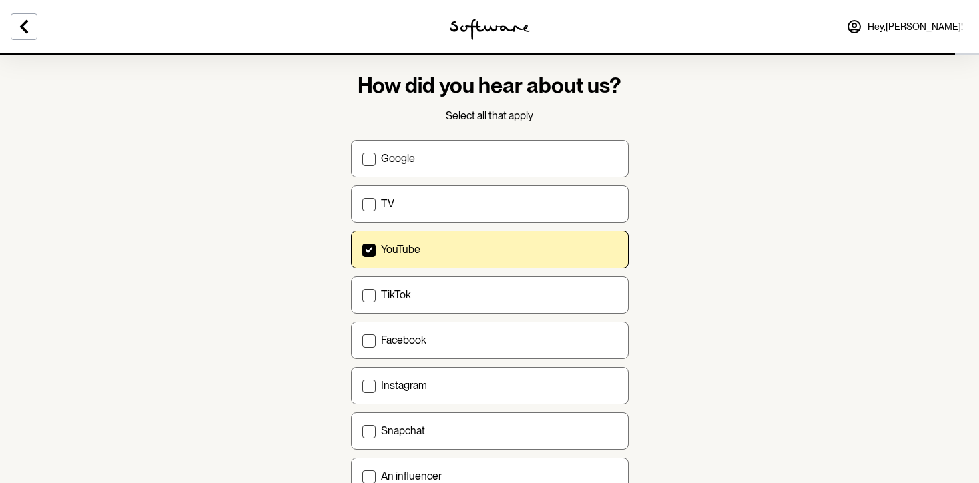
scroll to position [0, 0]
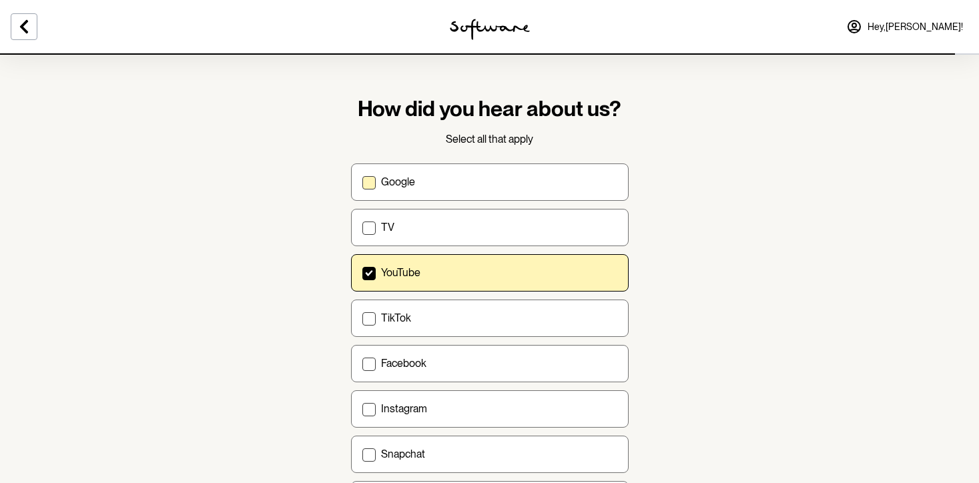
click at [481, 176] on div "Google" at bounding box center [499, 182] width 236 height 13
click at [362, 182] on input "Google" at bounding box center [362, 182] width 1 height 1
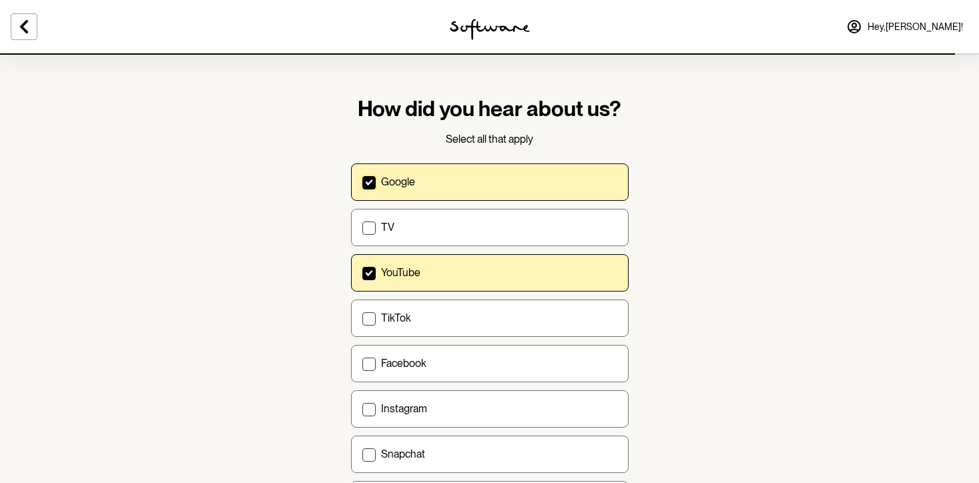
click at [481, 176] on div "Google" at bounding box center [499, 182] width 236 height 13
click at [362, 182] on input "Google" at bounding box center [362, 182] width 1 height 1
checkbox input "false"
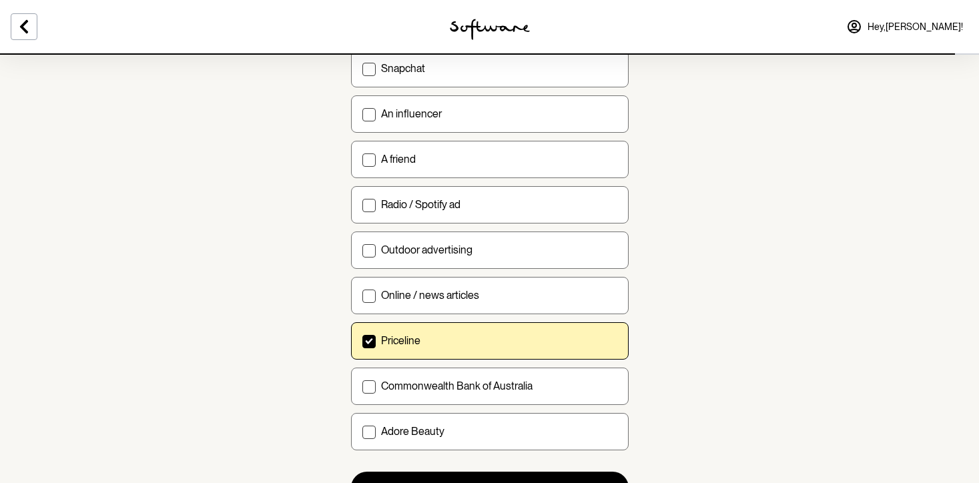
scroll to position [449, 0]
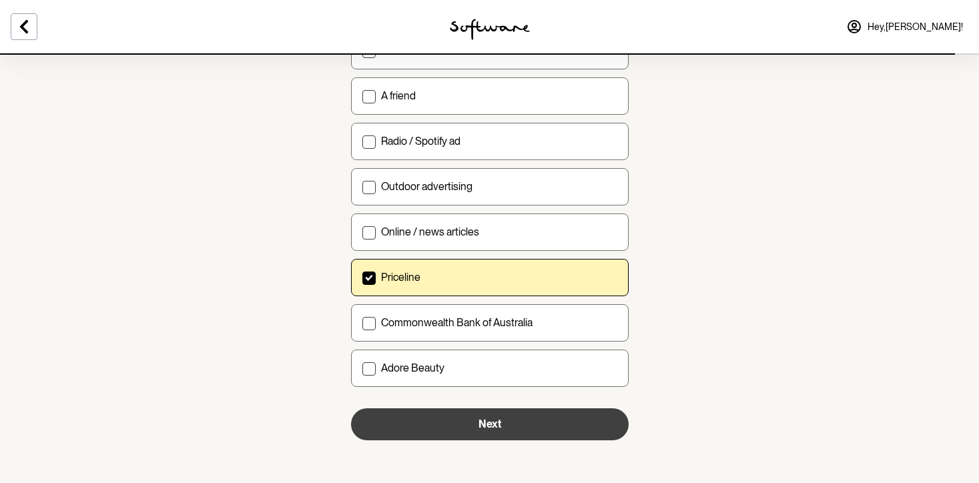
click at [451, 417] on button "Next" at bounding box center [490, 424] width 278 height 32
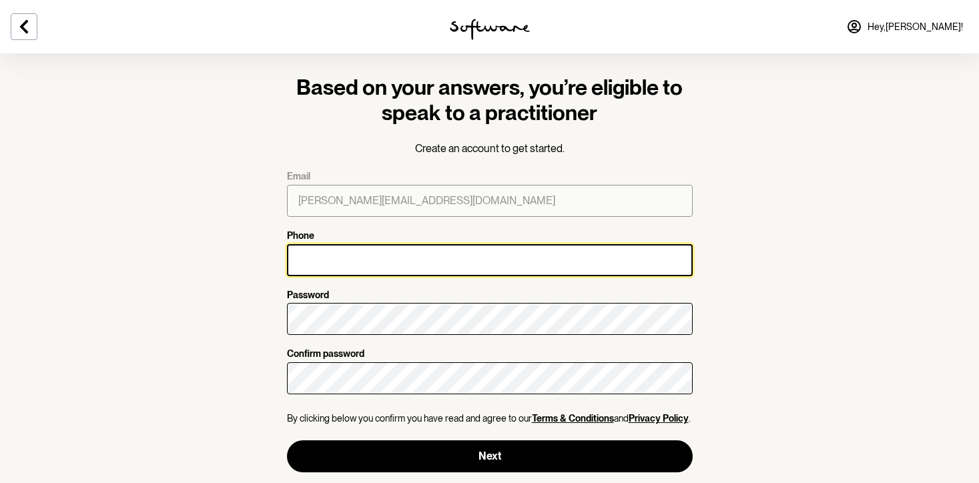
click at [470, 256] on input "Phone" at bounding box center [490, 260] width 406 height 32
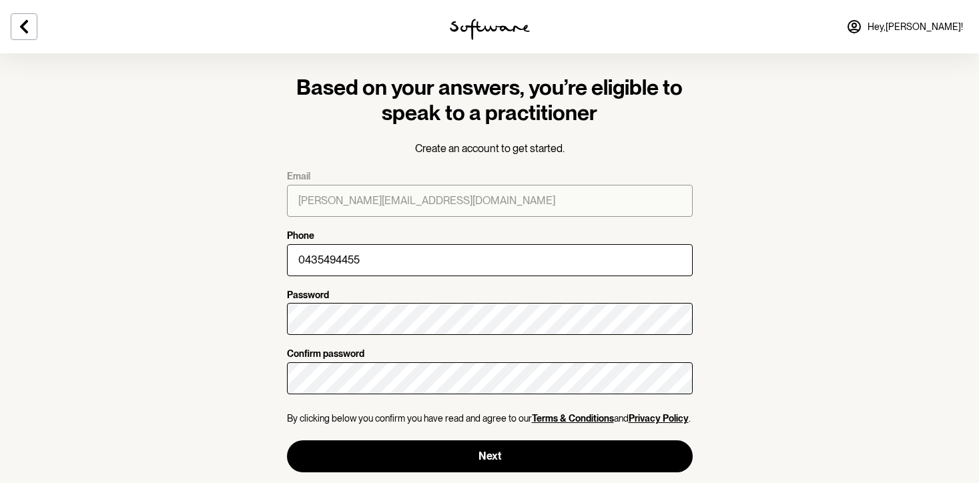
scroll to position [11, 0]
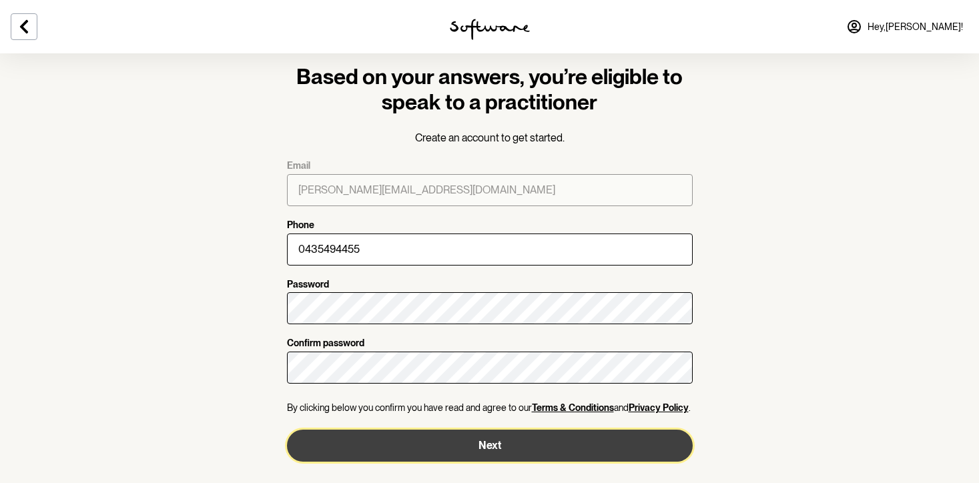
click at [492, 451] on button "Next" at bounding box center [490, 446] width 406 height 32
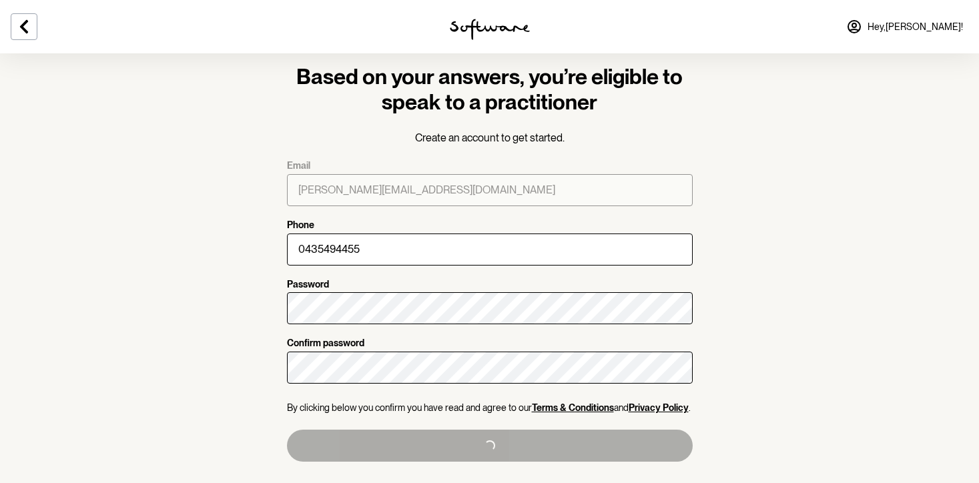
type input "+61435494455"
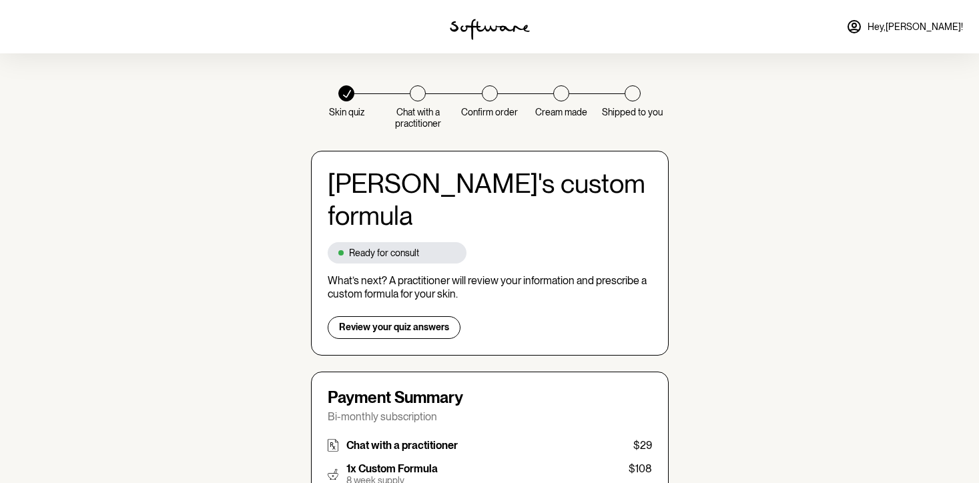
click at [520, 269] on div "Vanessa 's custom formula Ready for consult What’s next? A practitioner will re…" at bounding box center [490, 253] width 358 height 205
